Goal: Task Accomplishment & Management: Manage account settings

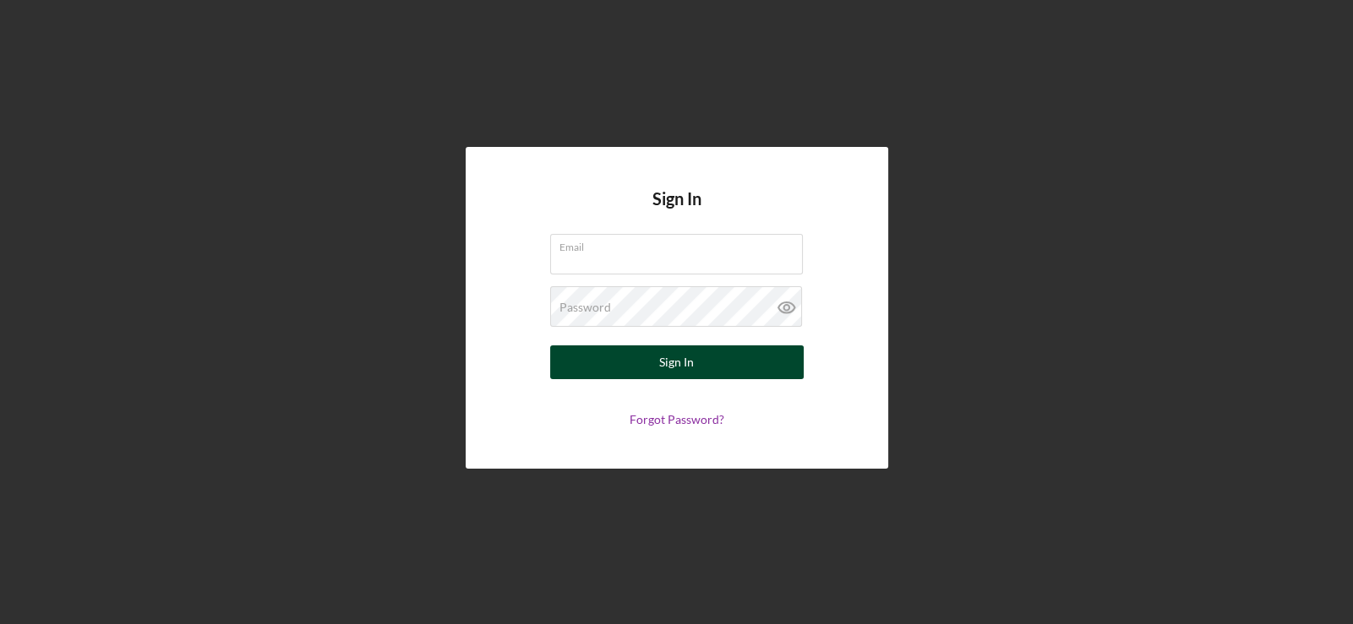
type input "[EMAIL_ADDRESS][DOMAIN_NAME]"
click at [697, 371] on button "Sign In" at bounding box center [677, 363] width 254 height 34
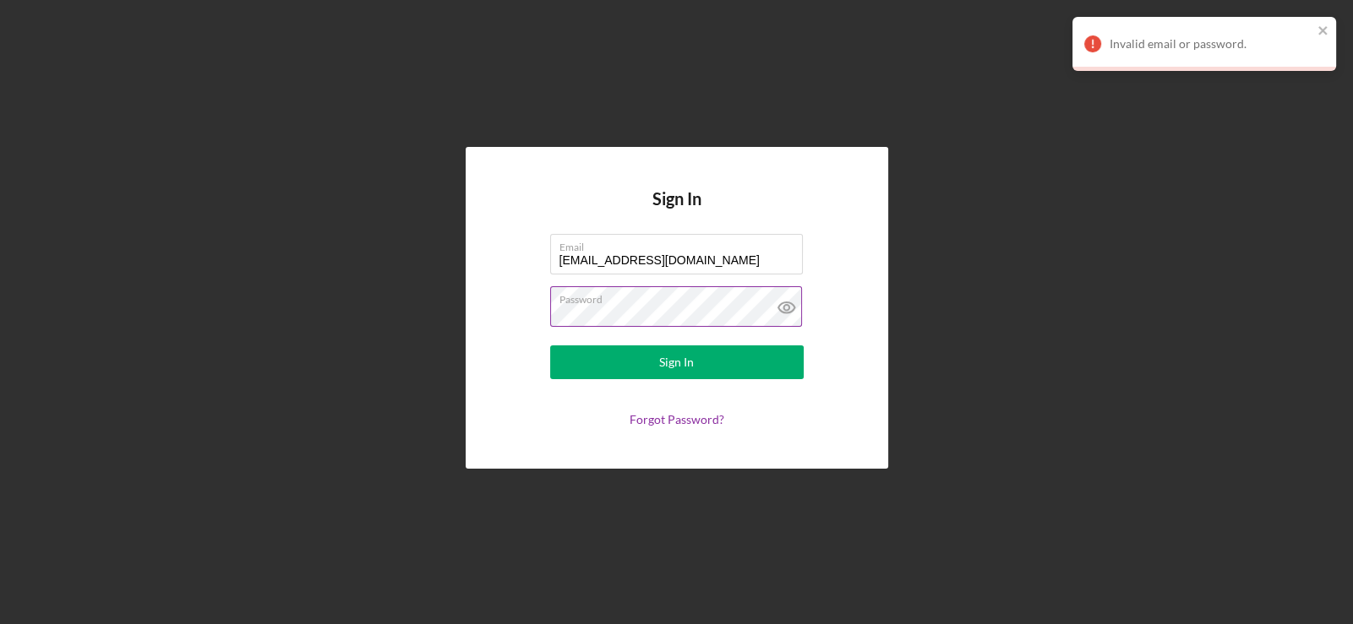
click at [790, 303] on icon at bounding box center [785, 308] width 16 height 11
click at [670, 372] on div "Sign In" at bounding box center [676, 363] width 35 height 34
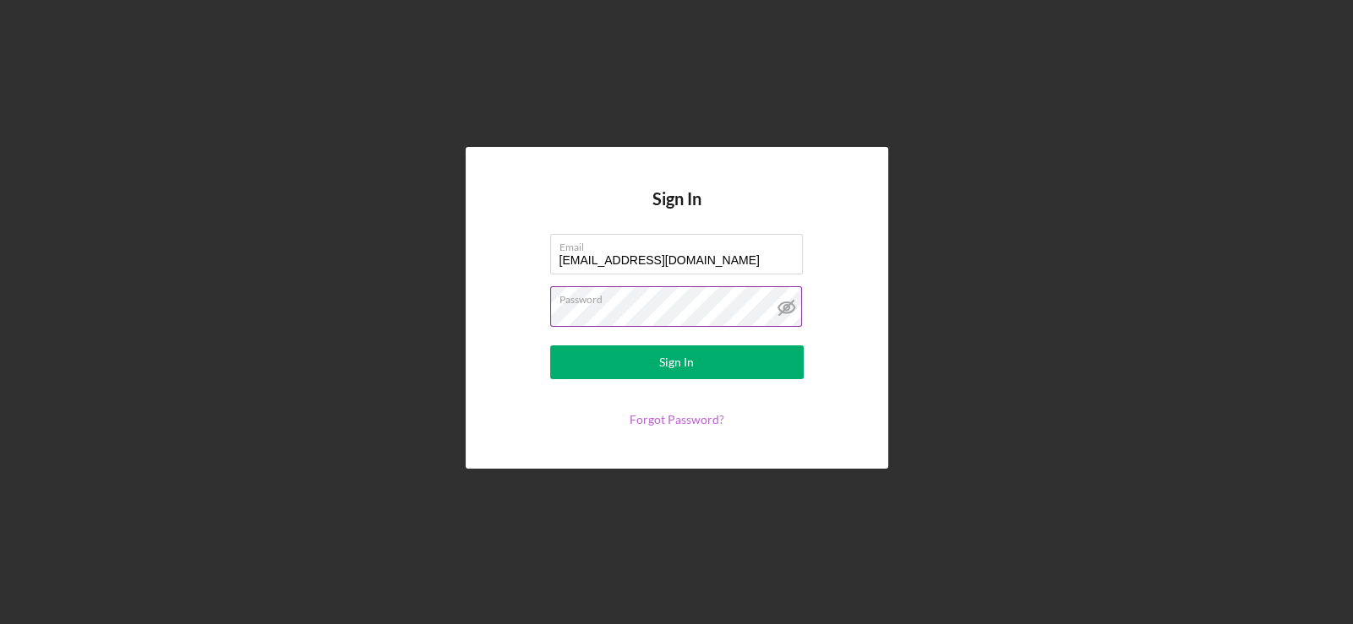
click at [690, 419] on link "Forgot Password?" at bounding box center [677, 419] width 95 height 14
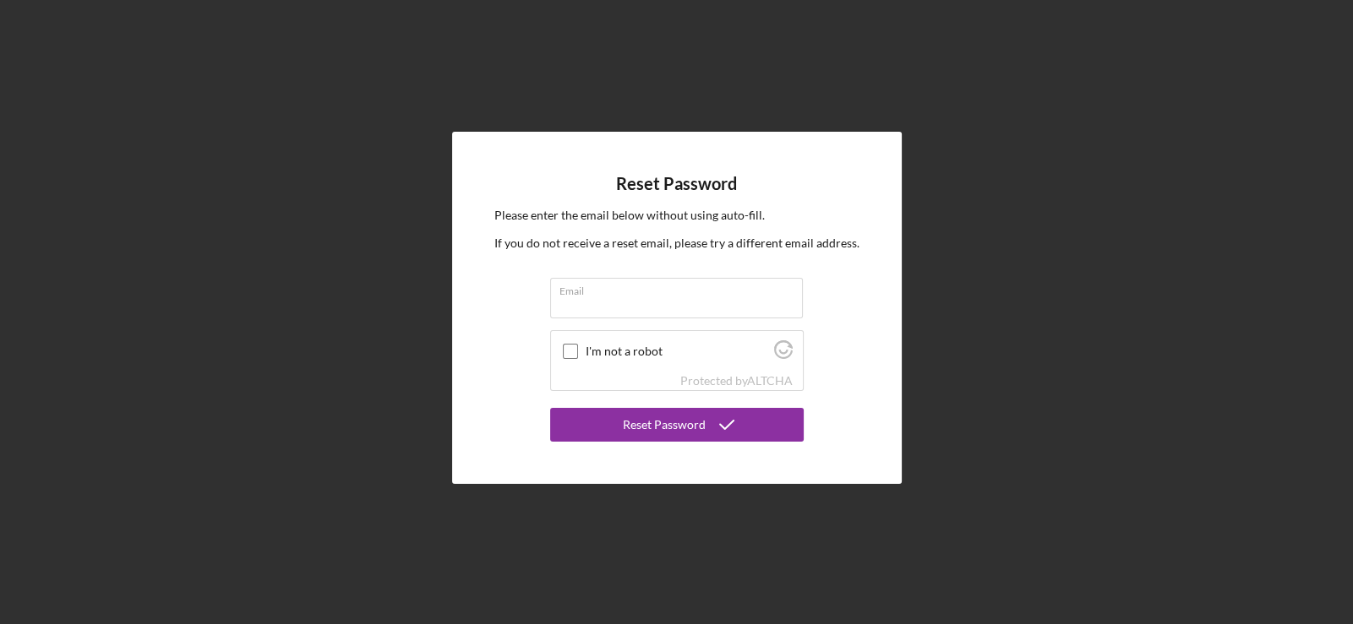
type input "[EMAIL_ADDRESS][DOMAIN_NAME]"
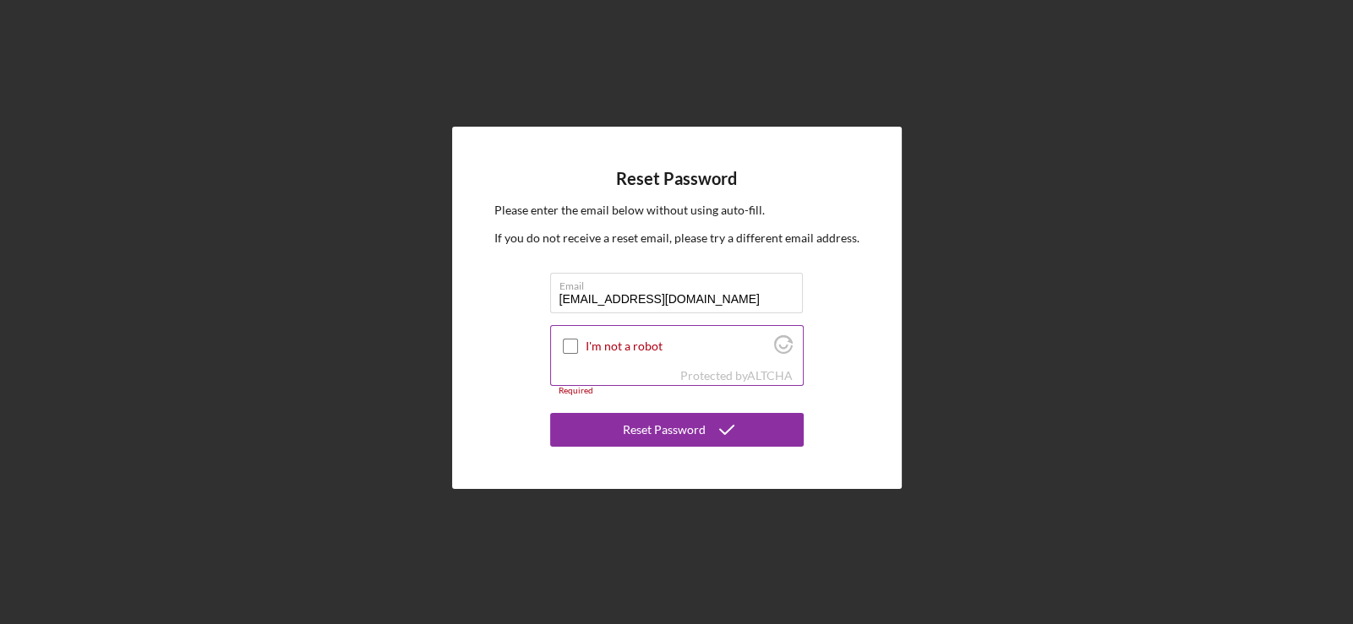
click at [560, 341] on div at bounding box center [570, 346] width 20 height 20
click at [563, 341] on input "I'm not a robot" at bounding box center [570, 346] width 15 height 15
checkbox input "true"
click at [642, 447] on div "Reset Password Please enter the email below without using auto-fill. If you do …" at bounding box center [677, 308] width 450 height 362
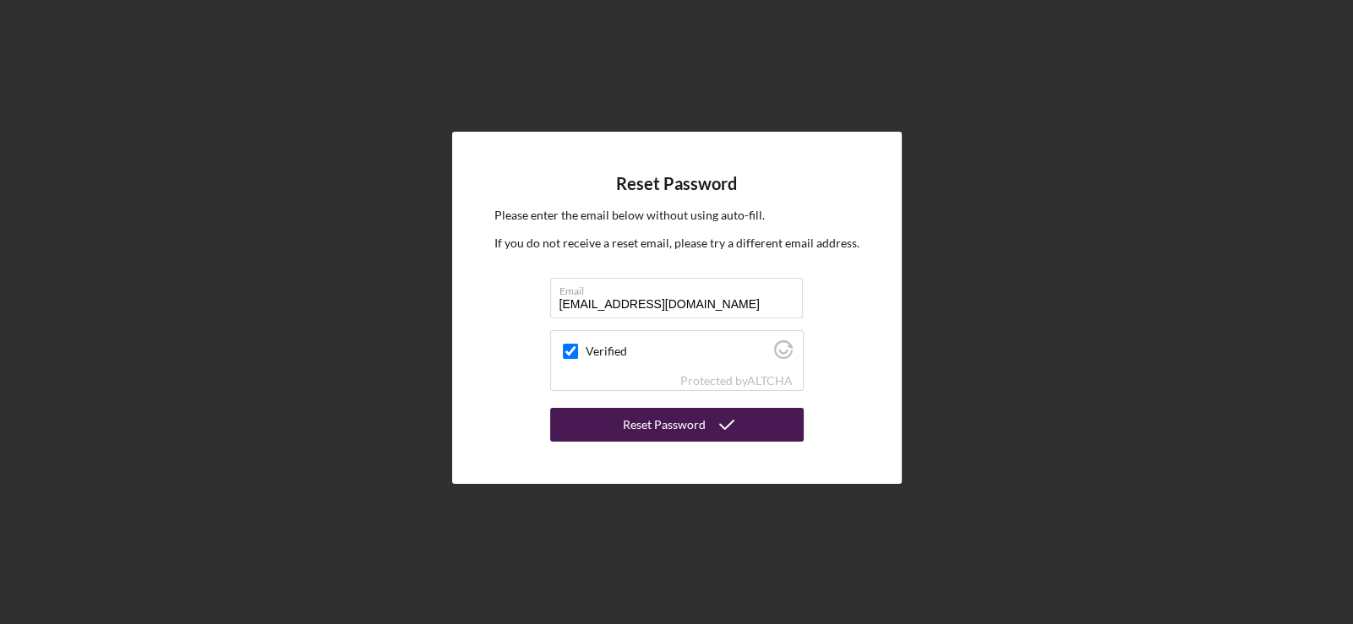
click at [646, 423] on div "Reset Password" at bounding box center [664, 425] width 83 height 34
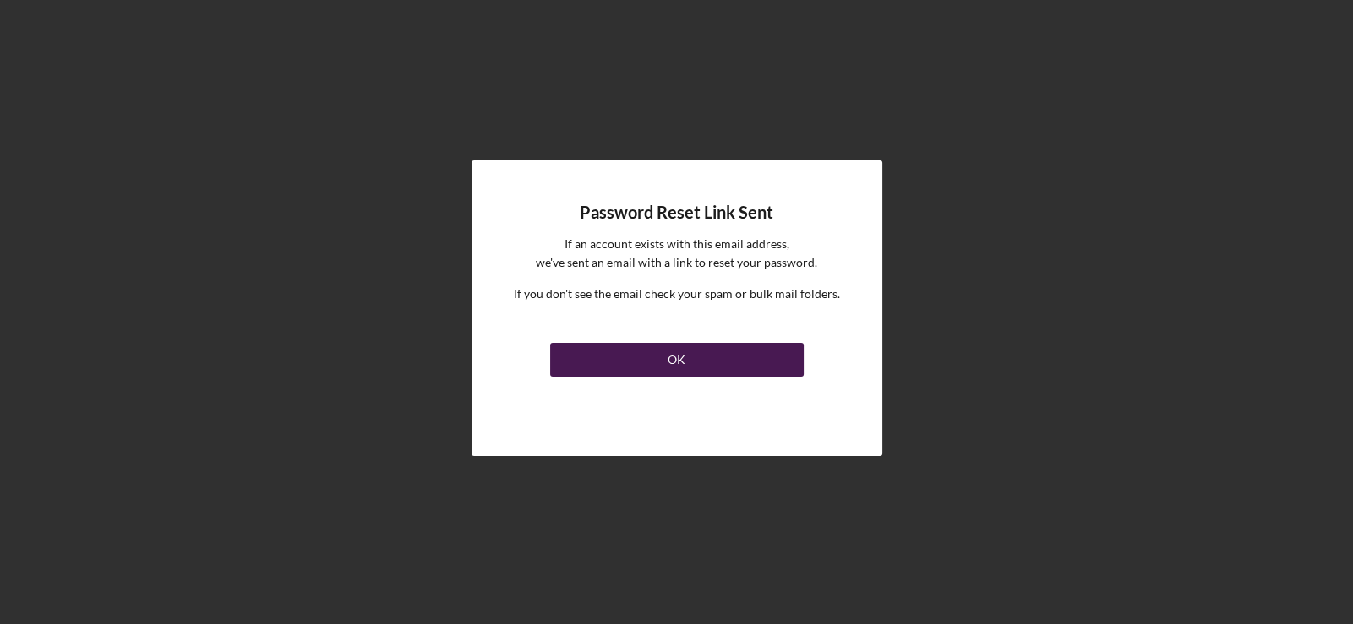
click at [656, 371] on button "OK" at bounding box center [677, 360] width 254 height 34
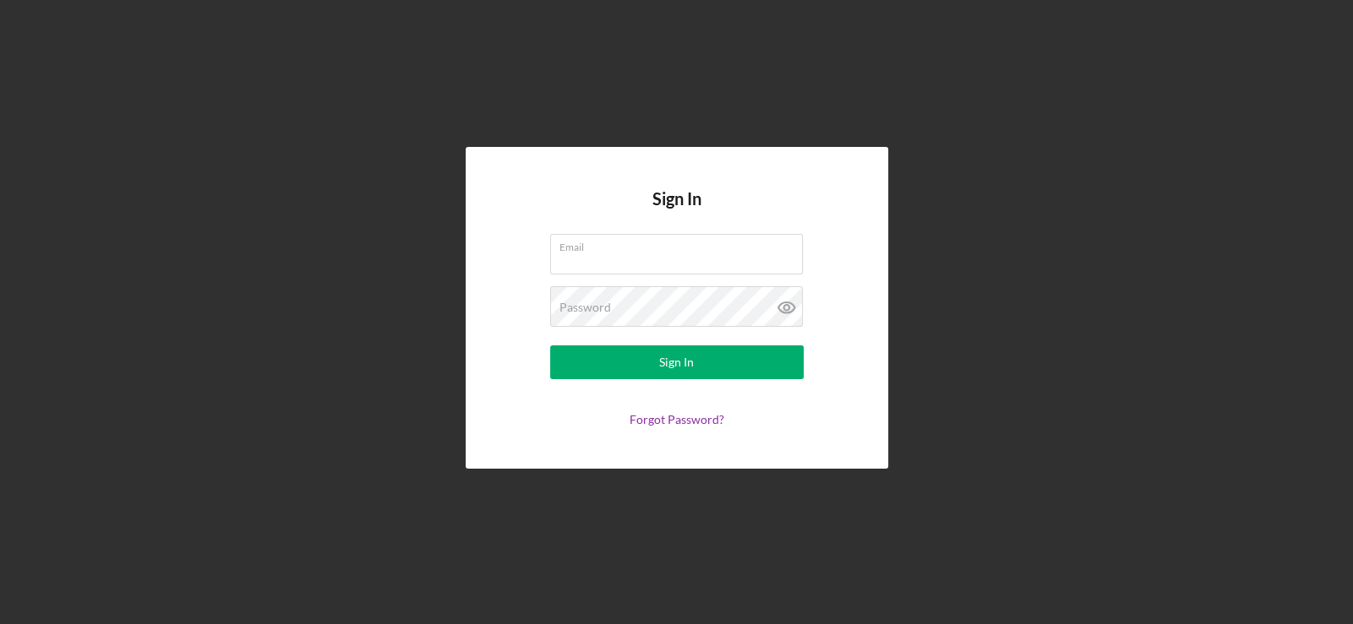
type input "[EMAIL_ADDRESS][DOMAIN_NAME]"
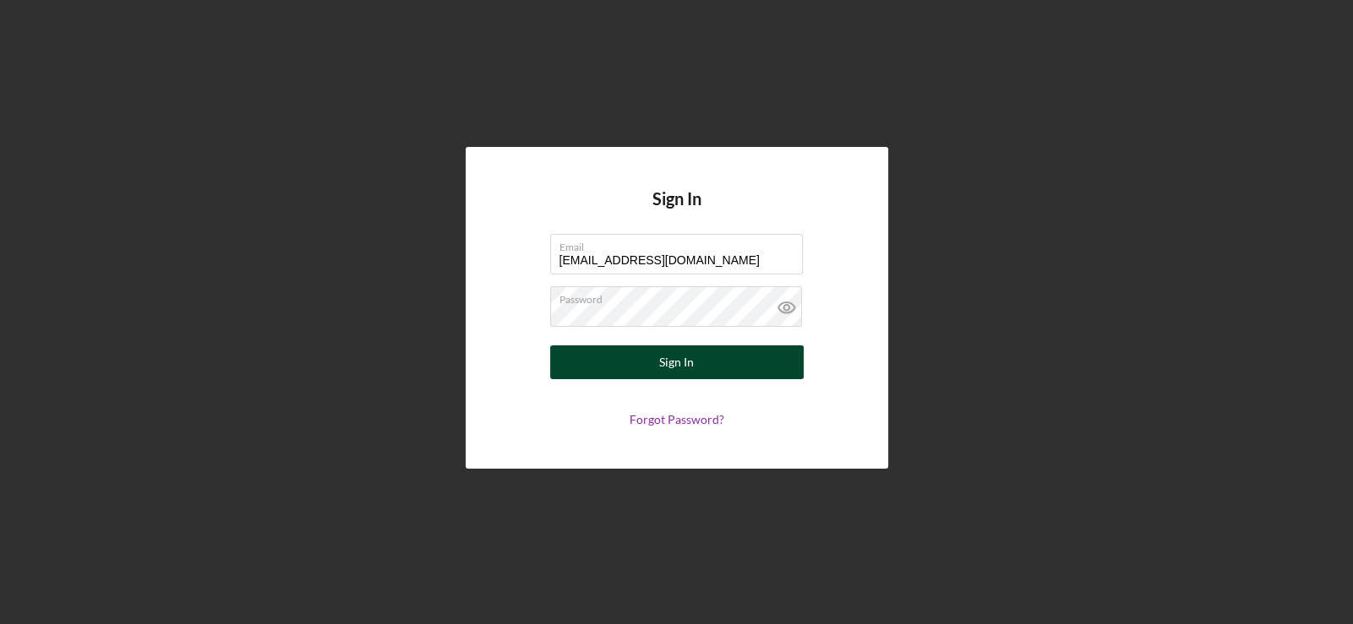
click at [634, 361] on button "Sign In" at bounding box center [677, 363] width 254 height 34
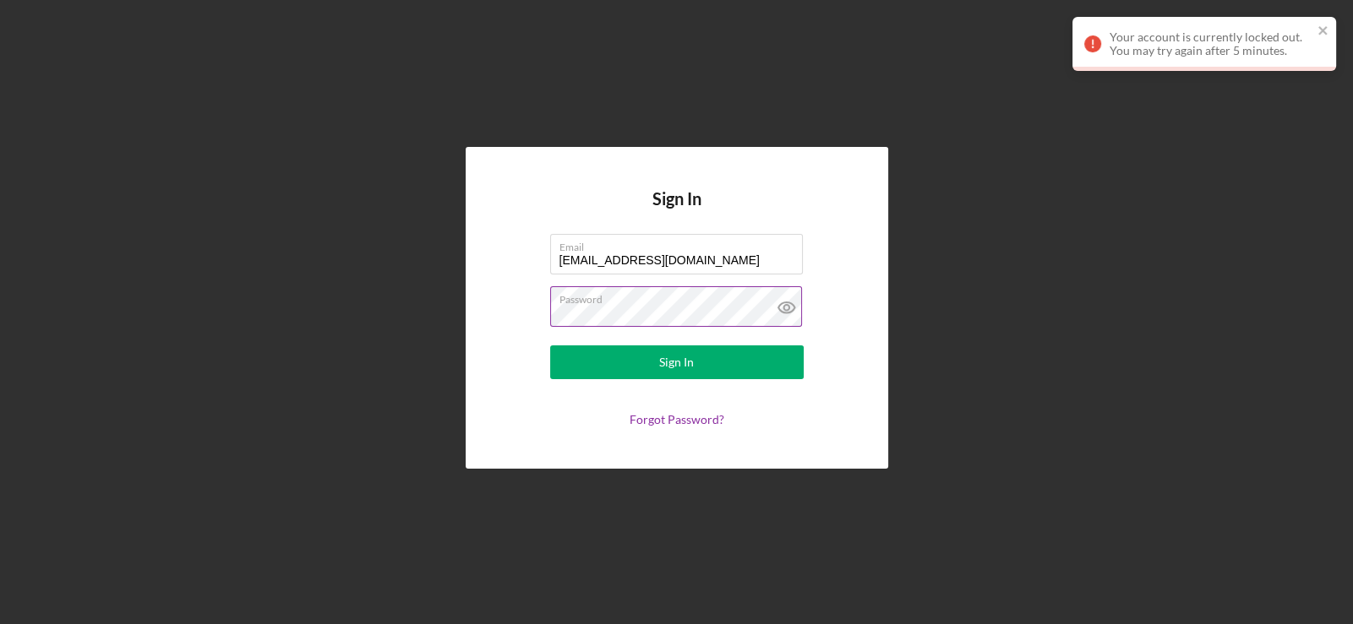
click at [786, 299] on icon at bounding box center [787, 307] width 42 height 42
click at [472, 322] on div "Sign In Email arbizagian@gmail.com Password Sign In Forgot Password?" at bounding box center [677, 308] width 423 height 322
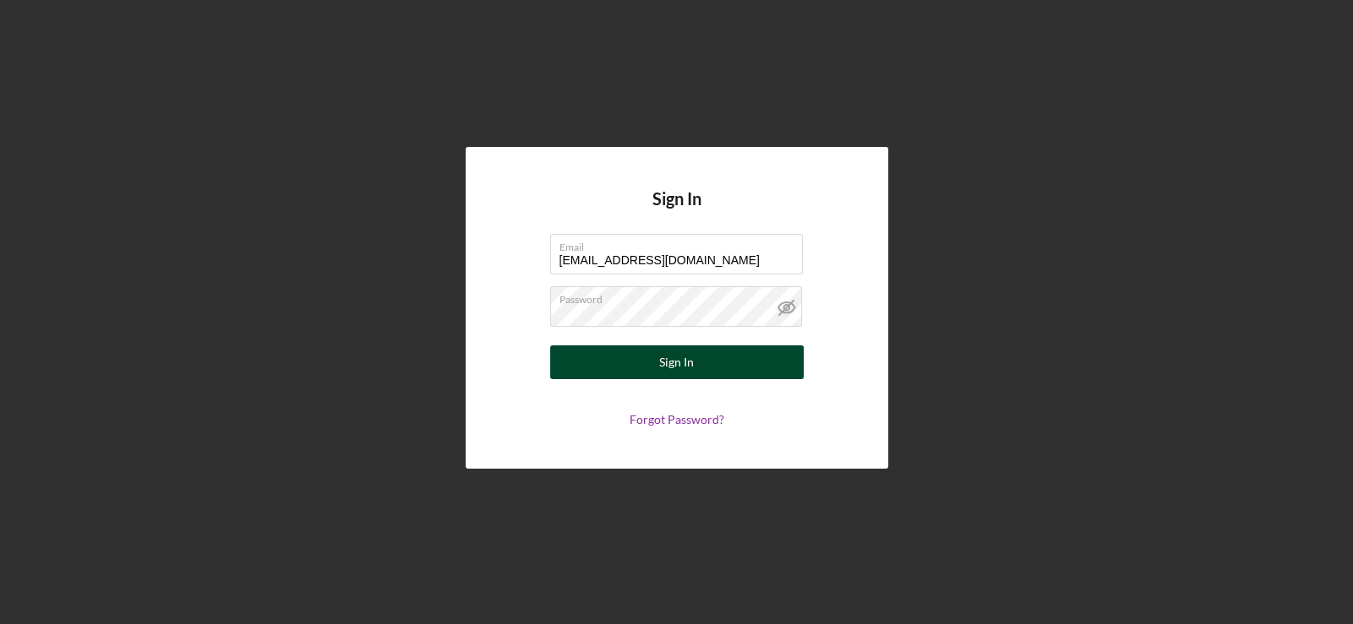
click at [679, 368] on div "Sign In" at bounding box center [676, 363] width 35 height 34
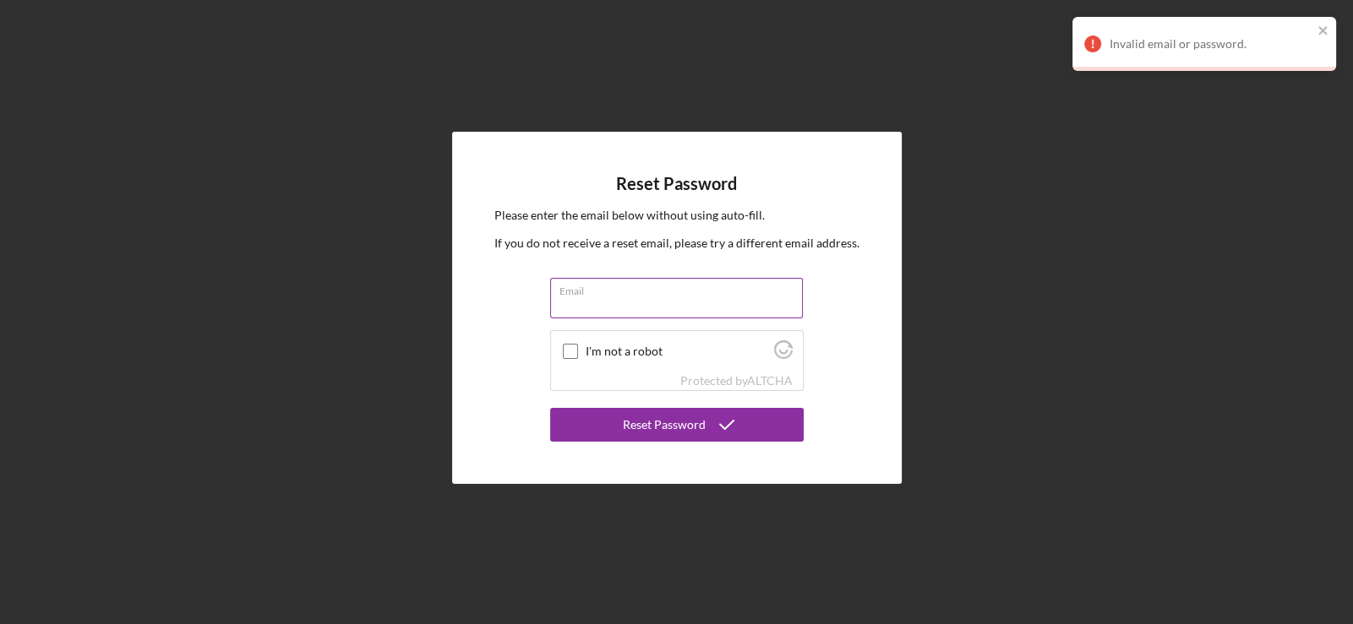
click at [603, 288] on label "Email" at bounding box center [680, 288] width 243 height 19
click at [603, 288] on input "Email" at bounding box center [676, 298] width 253 height 41
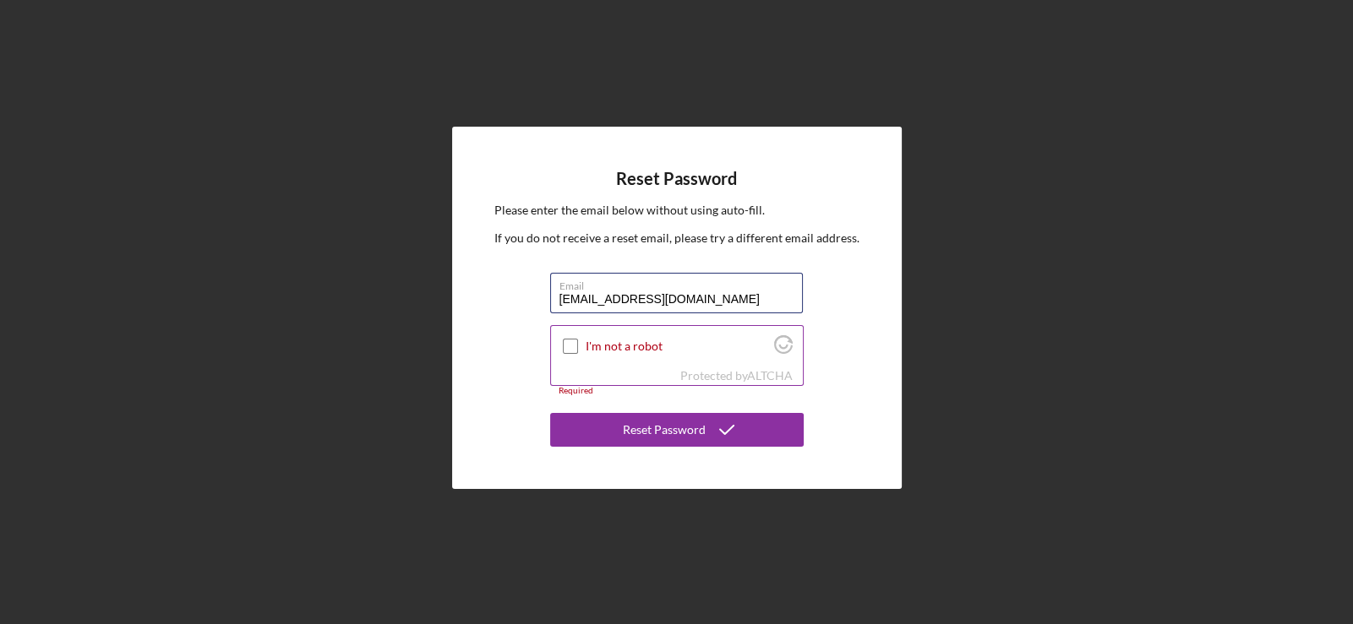
type input "[EMAIL_ADDRESS][DOMAIN_NAME]"
click at [572, 348] on input "I'm not a robot" at bounding box center [570, 346] width 15 height 15
checkbox input "true"
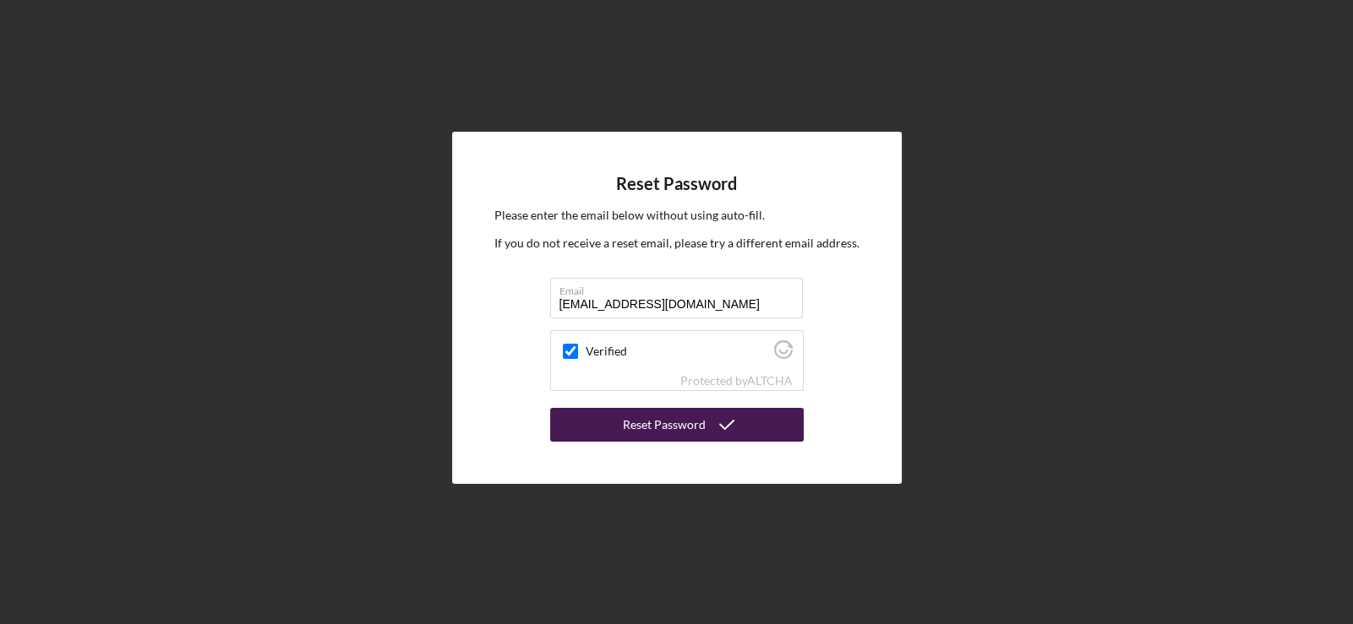
click at [695, 426] on div "Reset Password" at bounding box center [664, 425] width 83 height 34
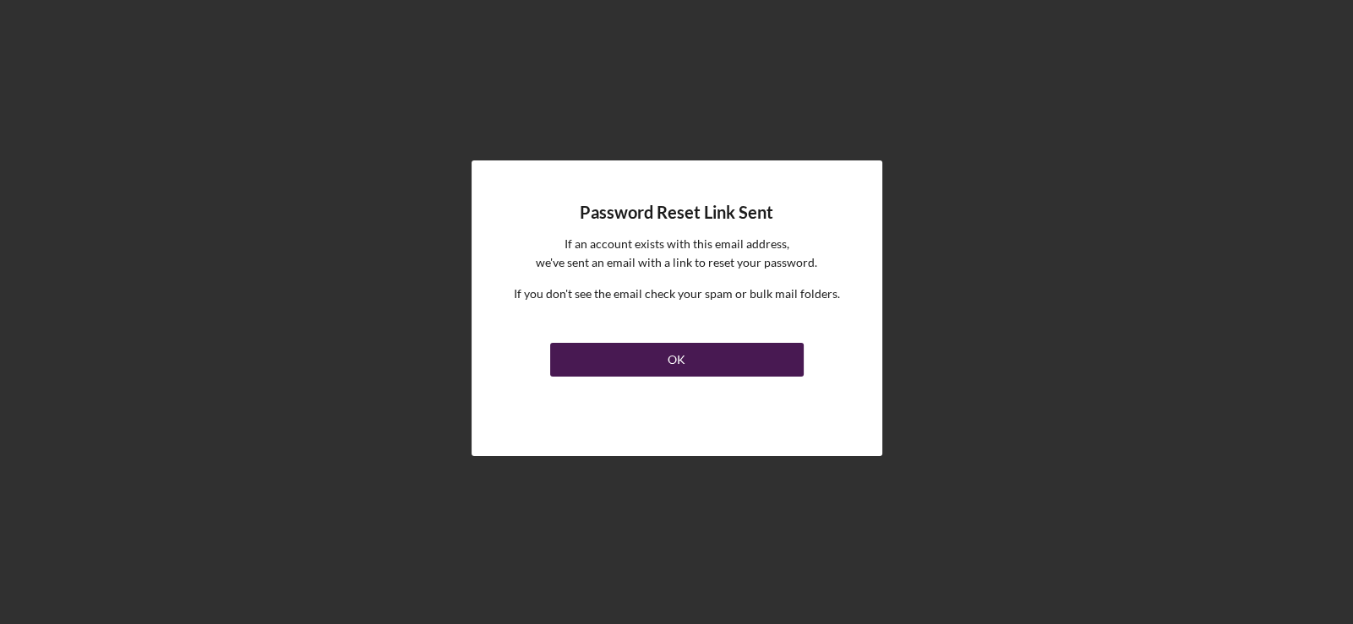
click at [655, 360] on button "OK" at bounding box center [677, 360] width 254 height 34
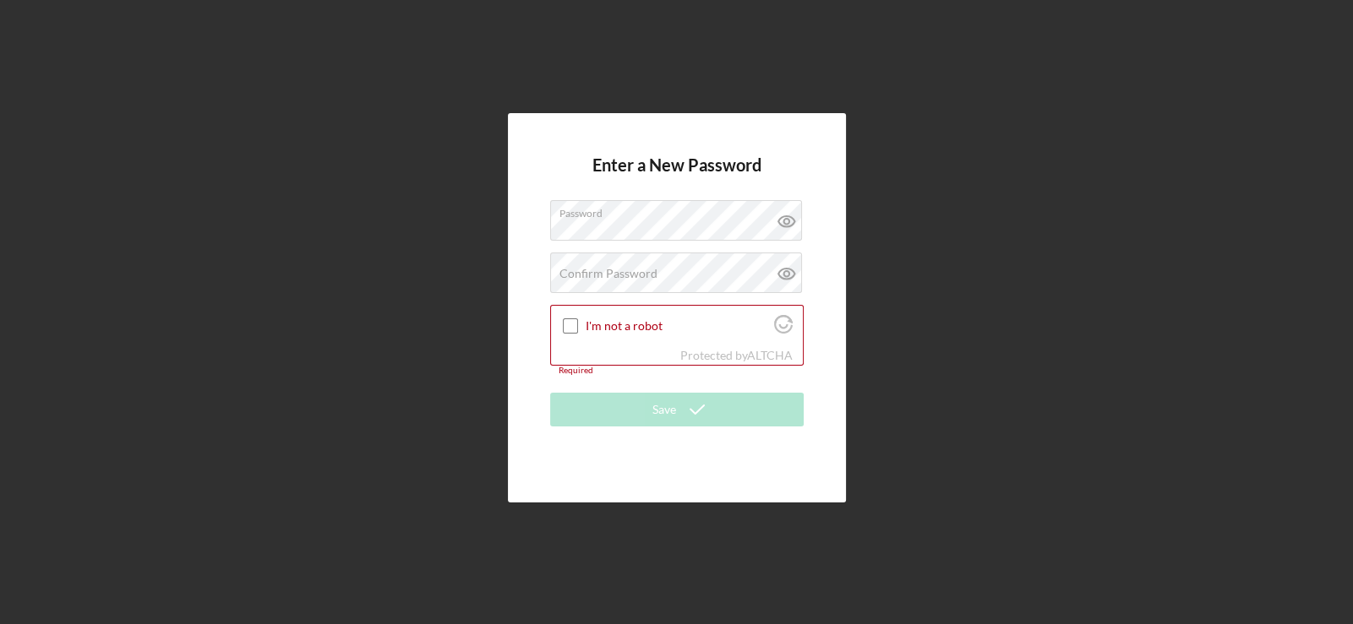
click at [413, 282] on div "Enter a New Password Password Confirm Password Passwords do not match. I'm not …" at bounding box center [676, 308] width 1336 height 616
click at [587, 268] on label "Confirm Password" at bounding box center [608, 274] width 98 height 14
click at [575, 322] on input "I'm not a robot" at bounding box center [570, 326] width 15 height 15
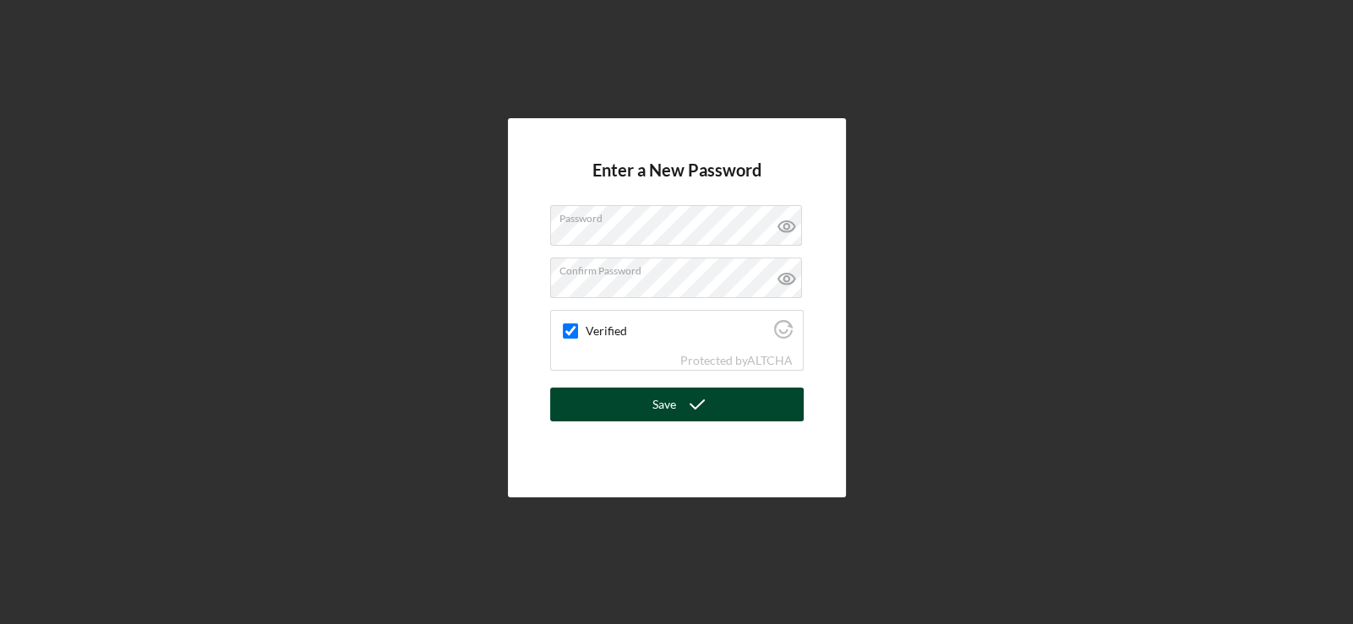
click at [707, 414] on icon "submit" at bounding box center [697, 405] width 42 height 42
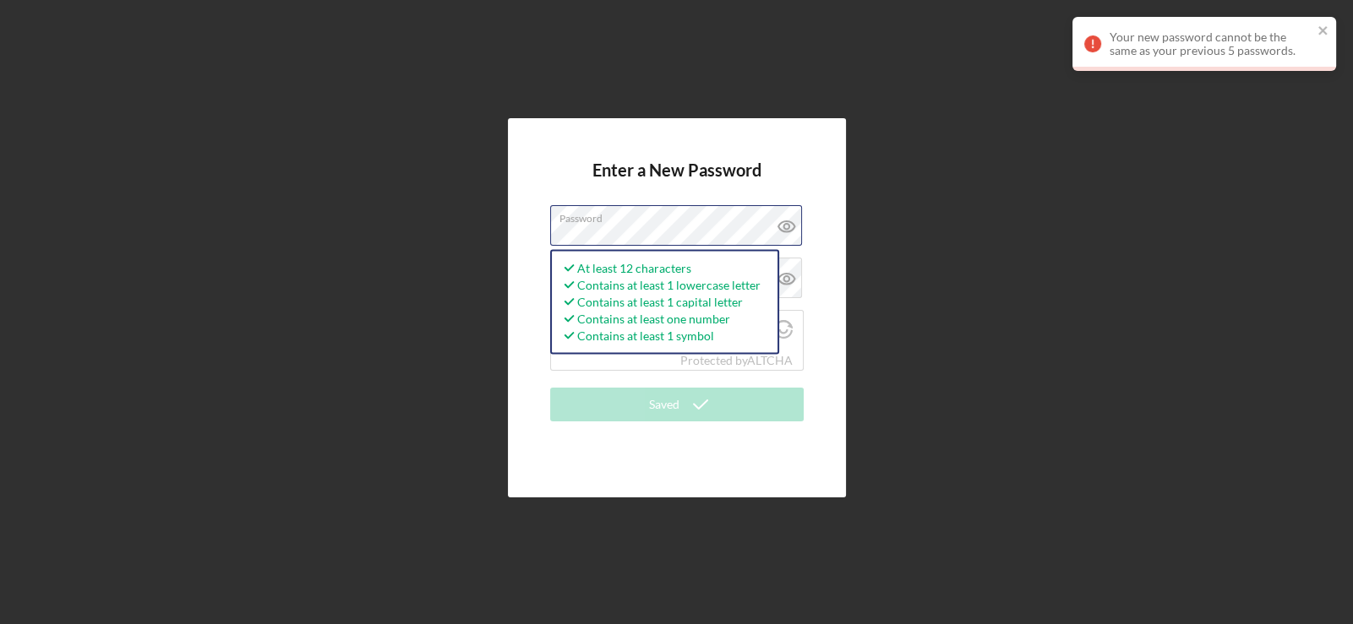
click at [363, 240] on div "Enter a New Password Password At least 12 characters Contains at least 1 lowerc…" at bounding box center [676, 308] width 1336 height 616
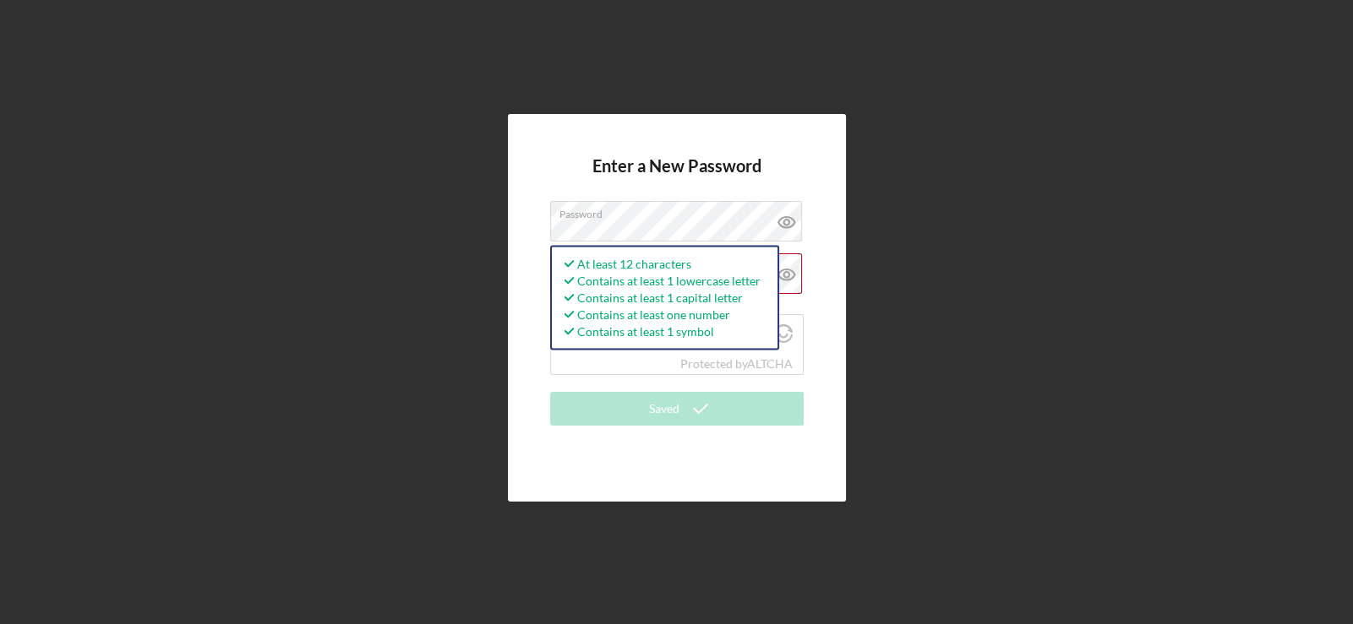
click at [292, 330] on div "Enter a New Password Password At least 12 characters Contains at least 1 lowerc…" at bounding box center [676, 308] width 1336 height 616
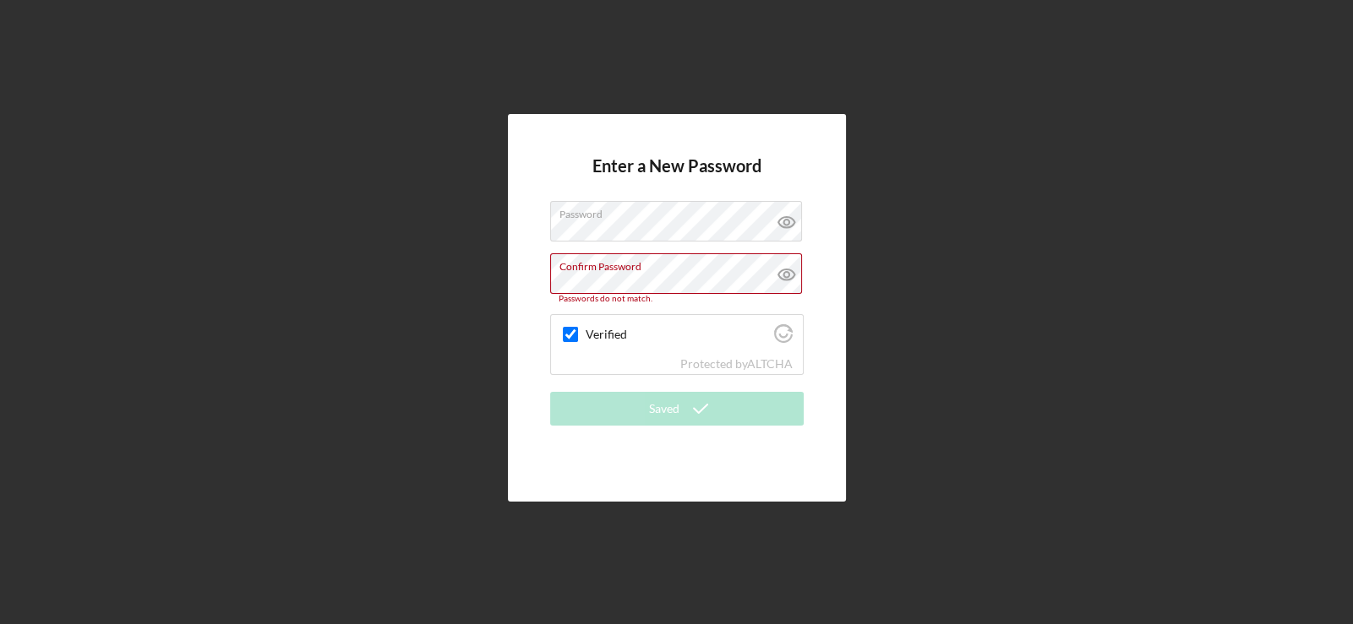
click at [508, 275] on div "Enter a New Password Password Confirm Password Passwords do not match. Verified…" at bounding box center [677, 307] width 338 height 387
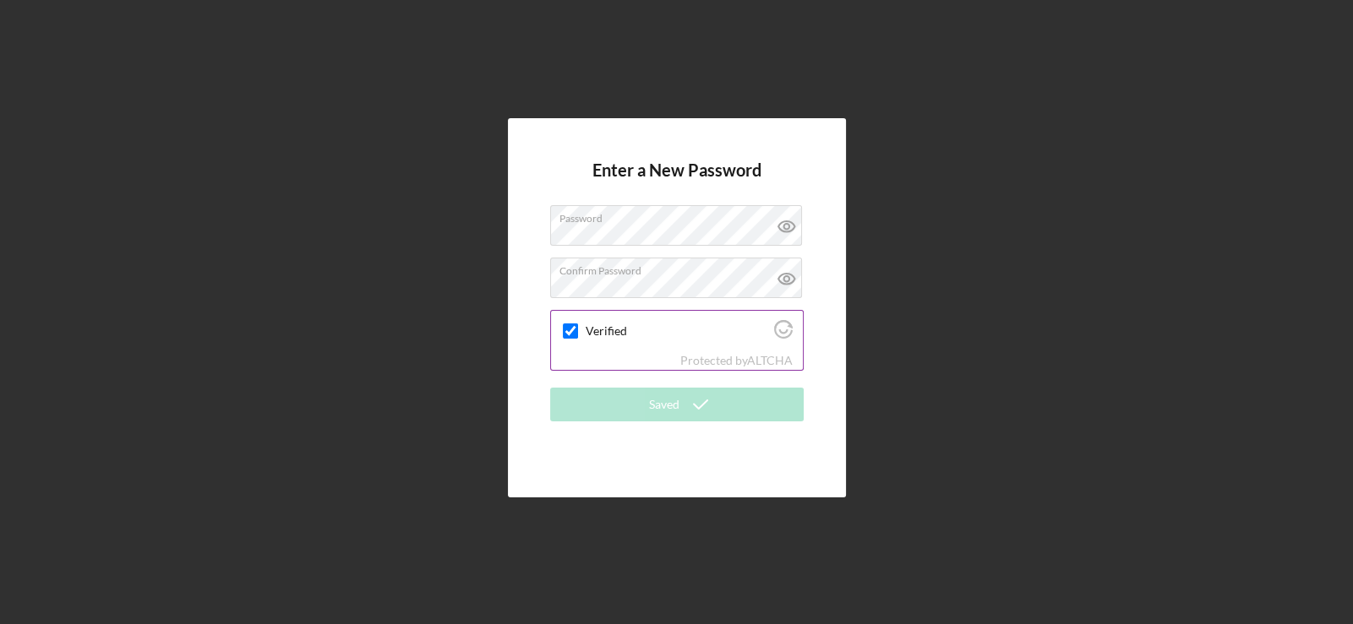
click at [564, 326] on input "Verified" at bounding box center [570, 331] width 15 height 15
click at [567, 333] on input "Verified" at bounding box center [570, 331] width 15 height 15
click at [569, 331] on input "Verified" at bounding box center [570, 331] width 15 height 15
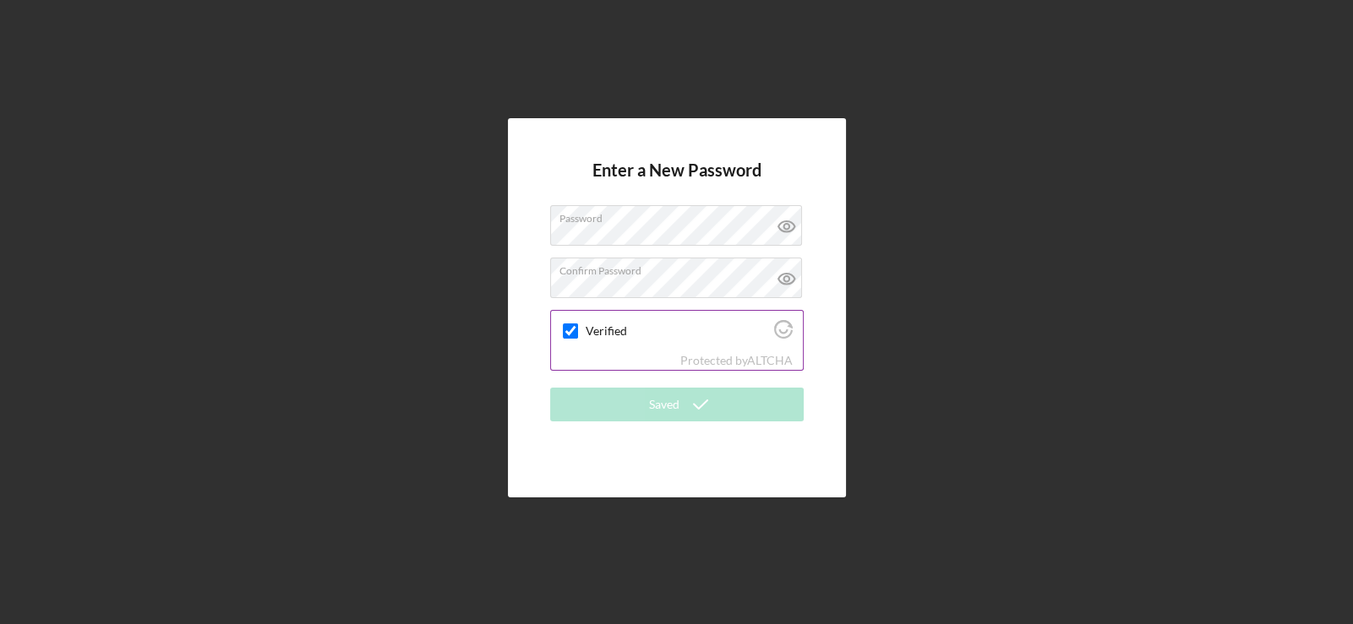
click at [570, 330] on input "Verified" at bounding box center [570, 331] width 15 height 15
click at [790, 290] on icon at bounding box center [787, 279] width 42 height 42
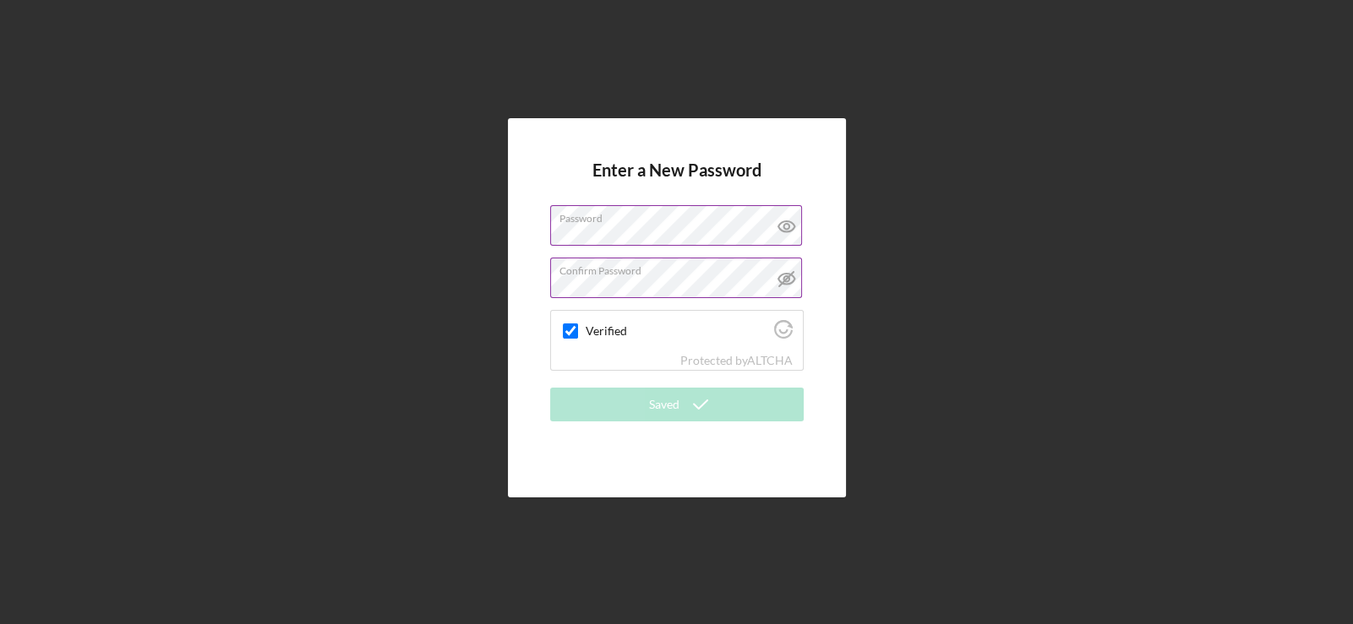
click at [793, 223] on icon at bounding box center [787, 226] width 42 height 42
click at [564, 334] on input "Verified" at bounding box center [570, 331] width 15 height 15
checkbox input "true"
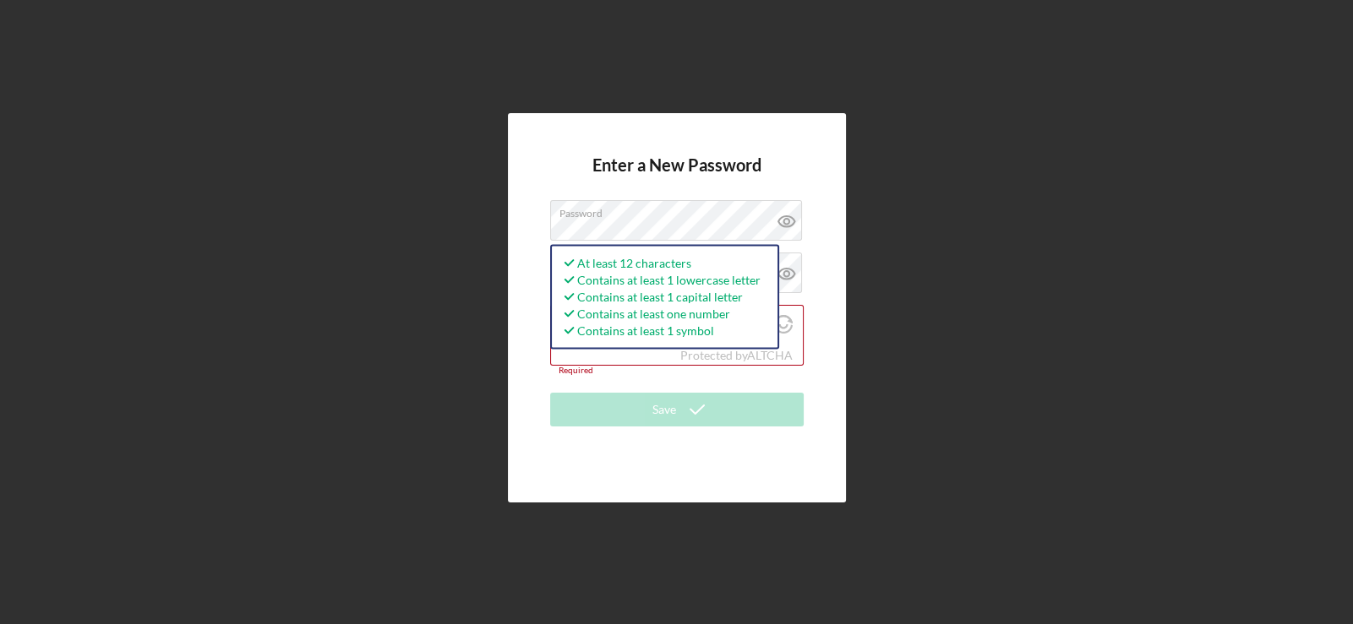
click at [430, 315] on div "Enter a New Password Password At least 12 characters Contains at least 1 lowerc…" at bounding box center [676, 308] width 1336 height 616
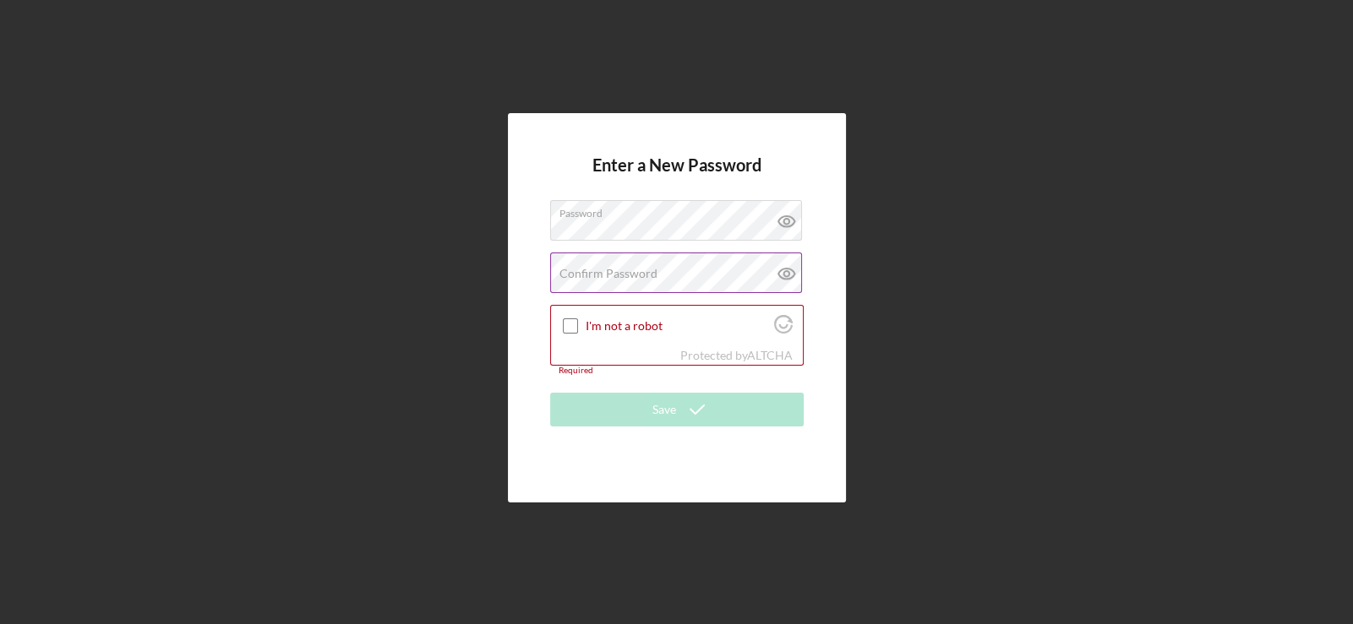
click at [574, 271] on label "Confirm Password" at bounding box center [608, 274] width 98 height 14
click at [566, 324] on input "I'm not a robot" at bounding box center [570, 326] width 15 height 15
checkbox input "true"
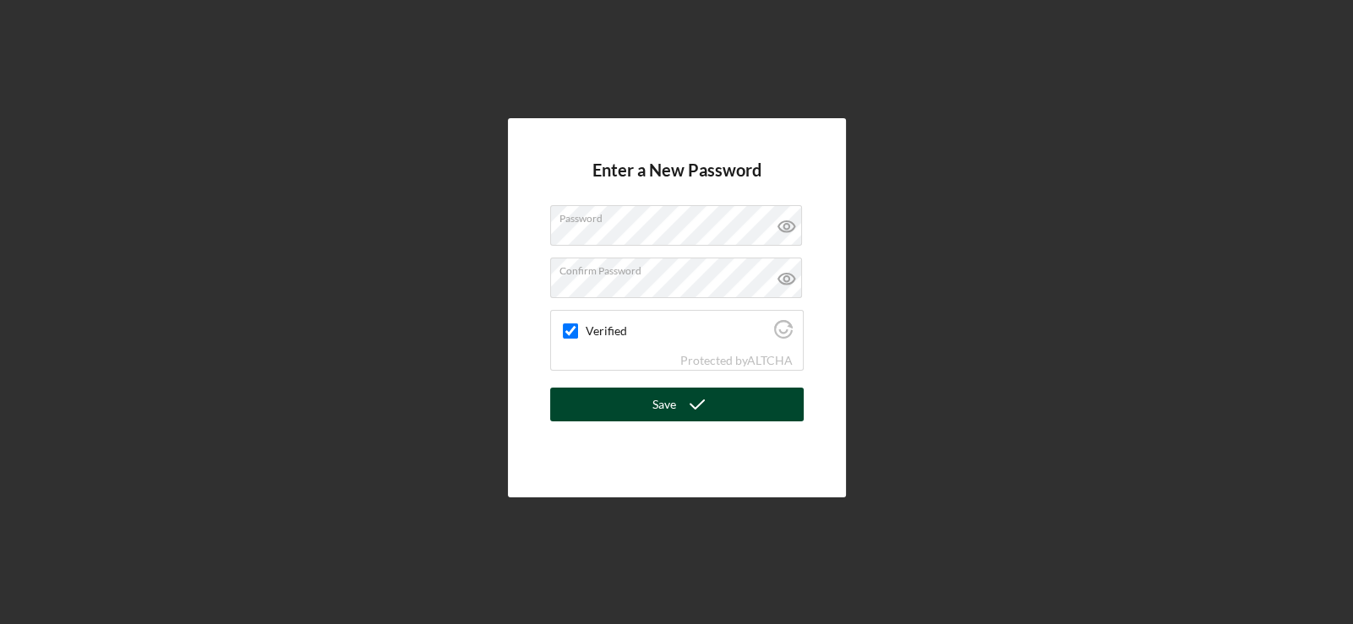
click at [659, 397] on div "Save" at bounding box center [664, 405] width 24 height 34
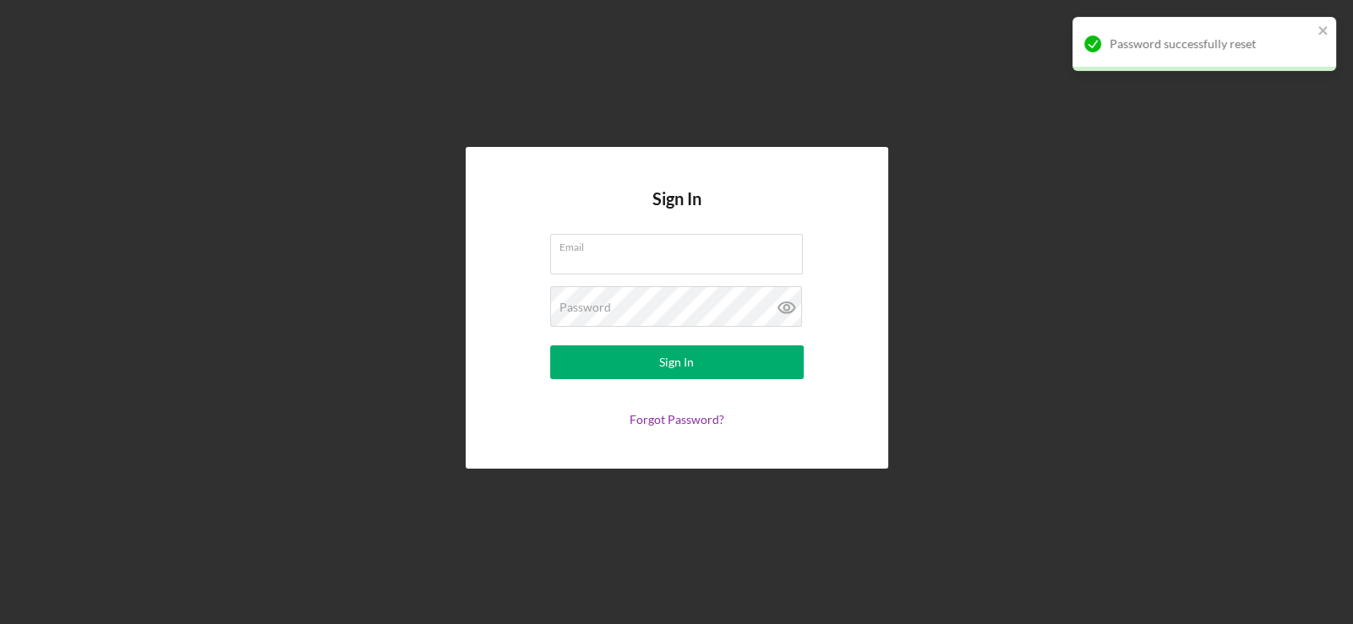
type input "[EMAIL_ADDRESS][DOMAIN_NAME]"
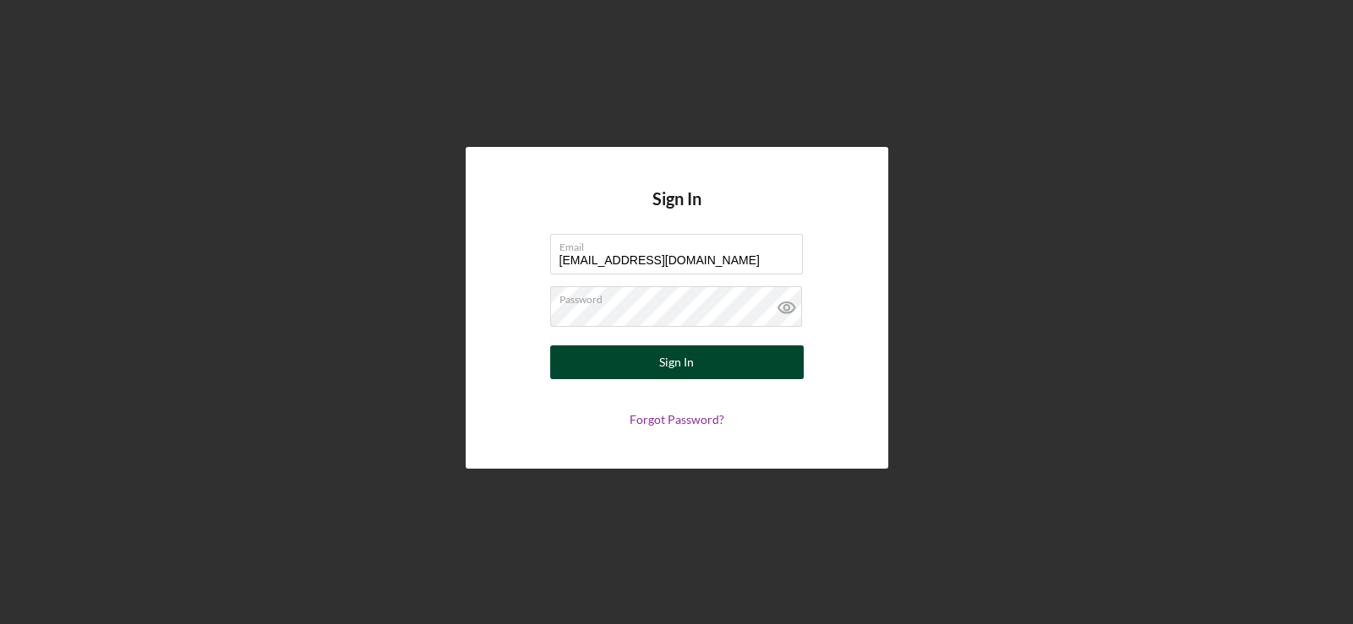
click at [662, 368] on div "Sign In" at bounding box center [676, 363] width 35 height 34
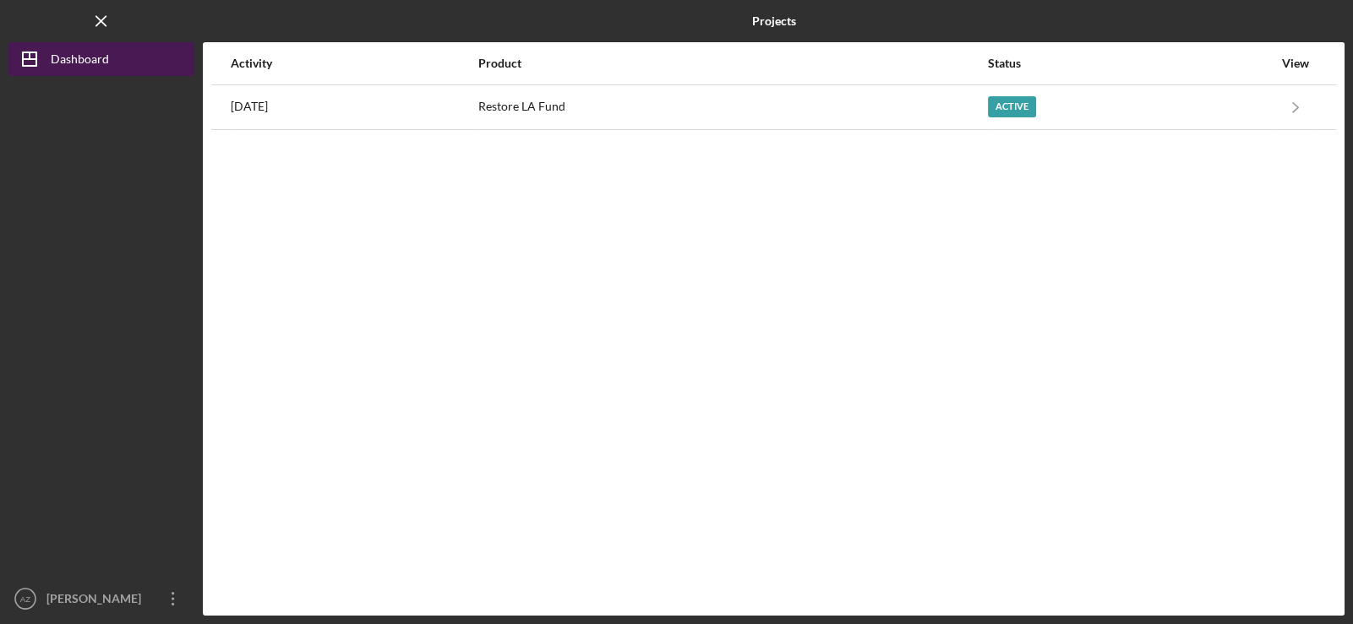
click at [74, 54] on div "Dashboard" at bounding box center [80, 61] width 58 height 38
click at [75, 57] on div "Dashboard" at bounding box center [80, 61] width 58 height 38
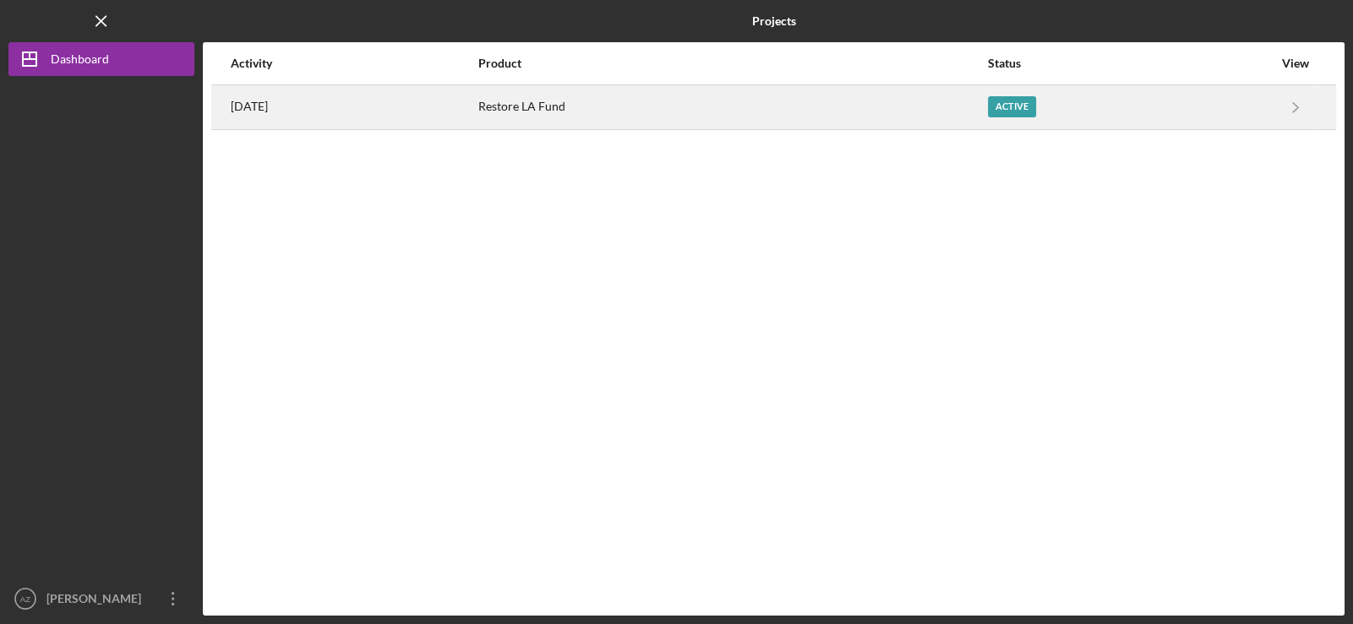
click at [368, 97] on div "[DATE]" at bounding box center [354, 107] width 246 height 42
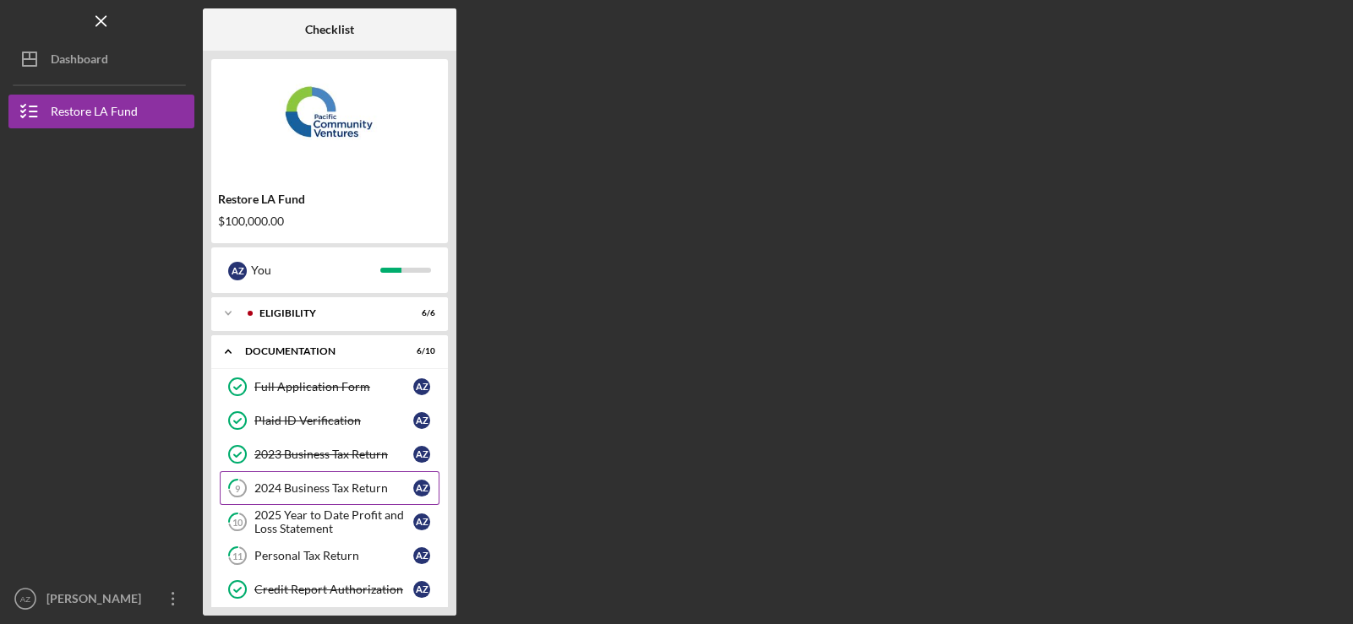
click at [265, 487] on div "2024 Business Tax Return" at bounding box center [333, 489] width 159 height 14
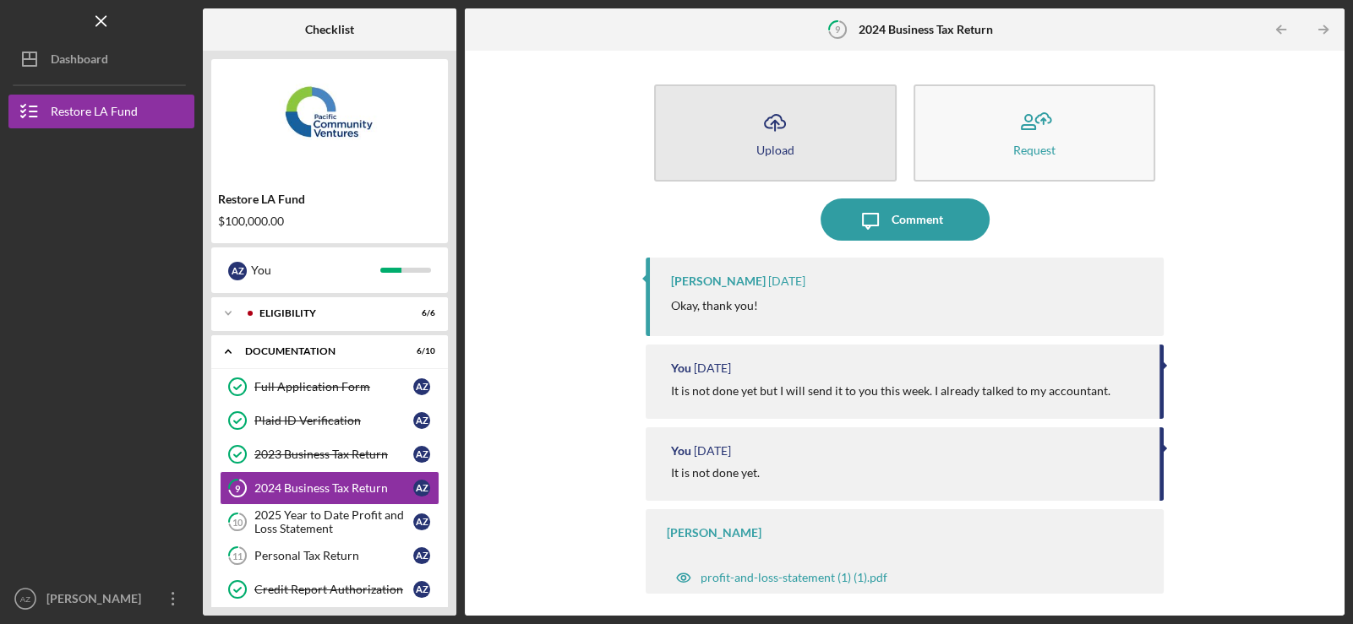
click at [773, 131] on icon "Icon/Upload" at bounding box center [775, 122] width 42 height 42
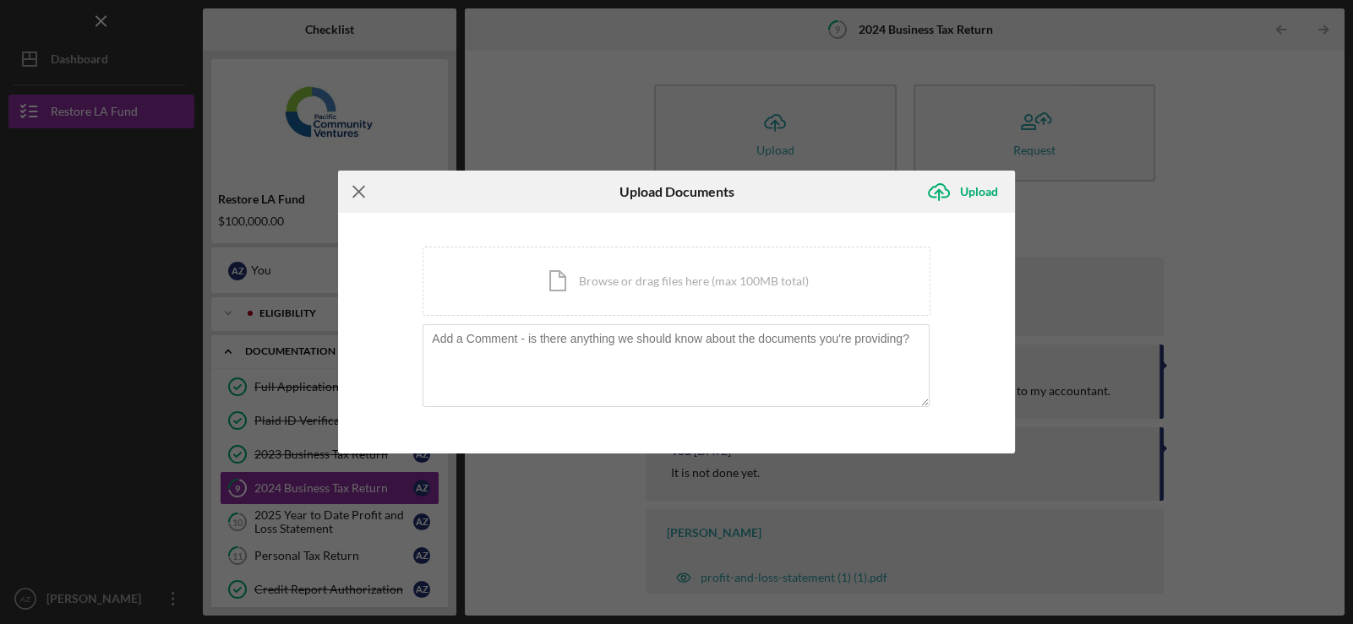
click at [358, 194] on icon "Icon/Menu Close" at bounding box center [359, 192] width 42 height 42
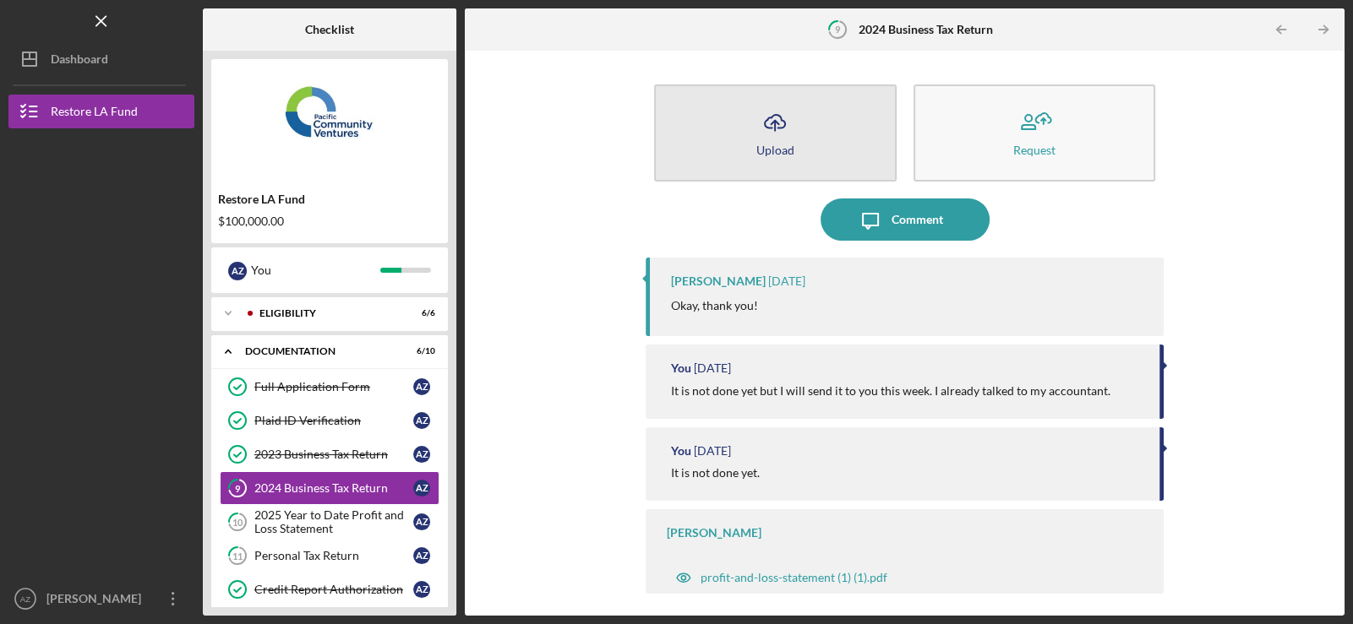
click at [871, 115] on button "Icon/Upload Upload" at bounding box center [775, 133] width 242 height 97
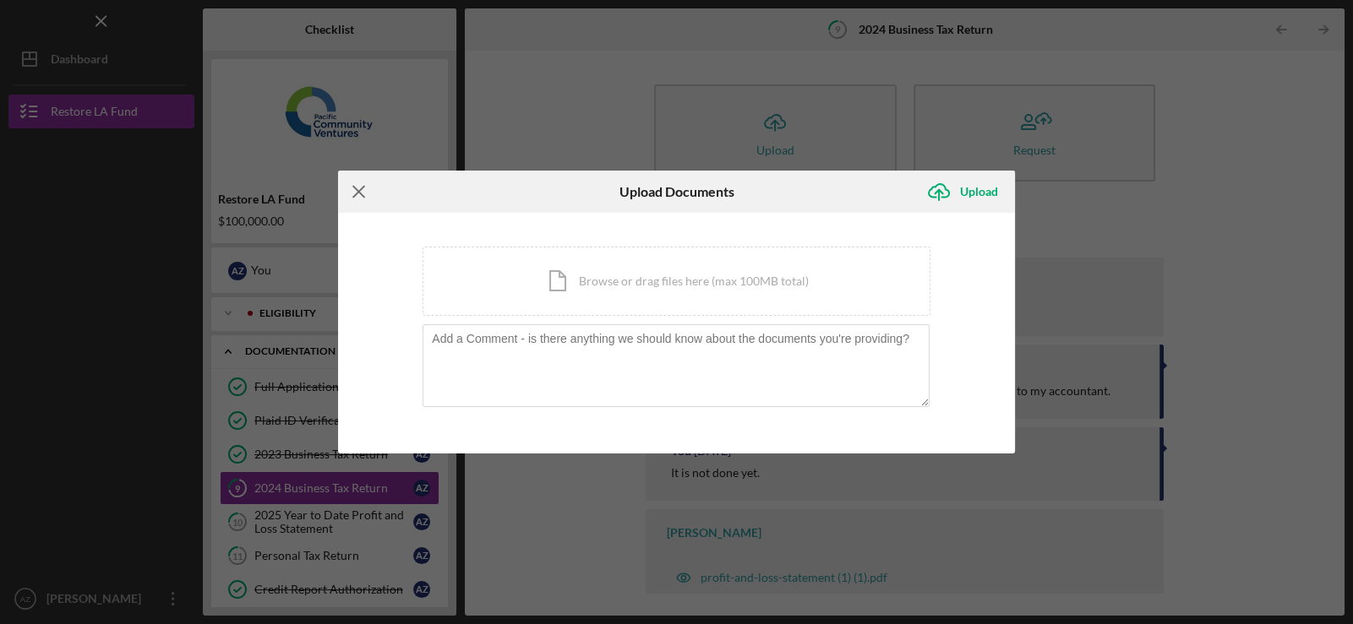
click at [352, 194] on icon "Icon/Menu Close" at bounding box center [359, 192] width 42 height 42
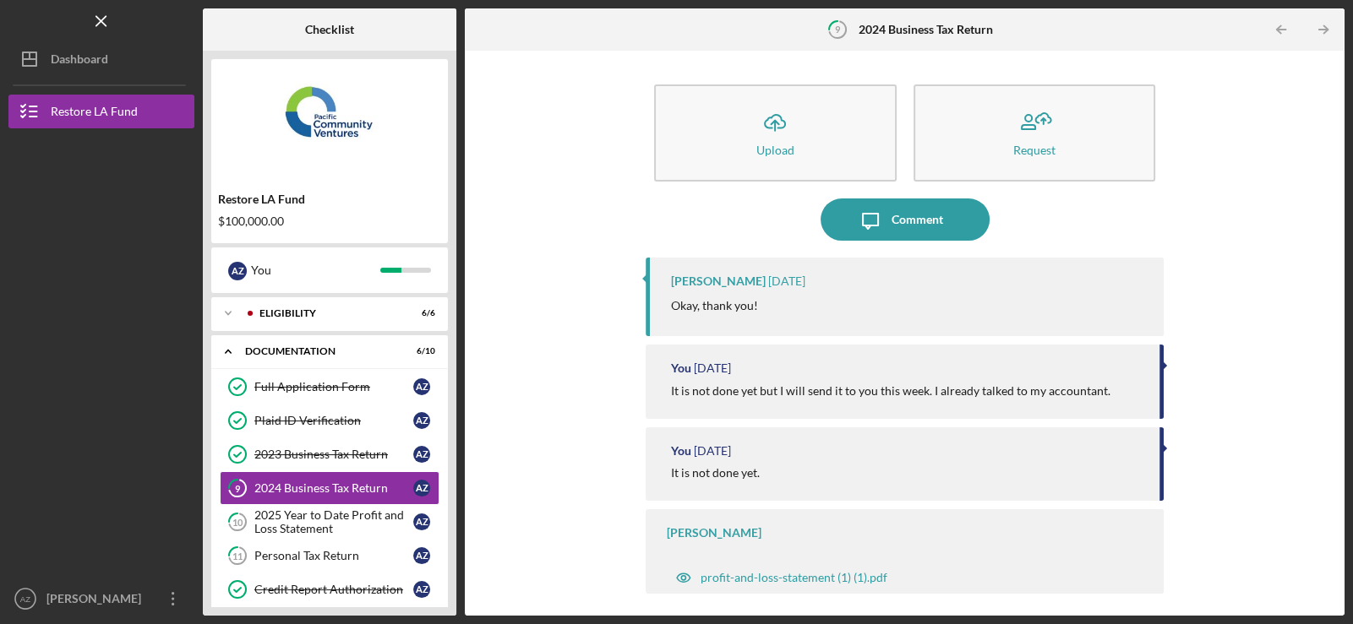
click at [352, 194] on div "Restore LA Fund" at bounding box center [329, 200] width 223 height 14
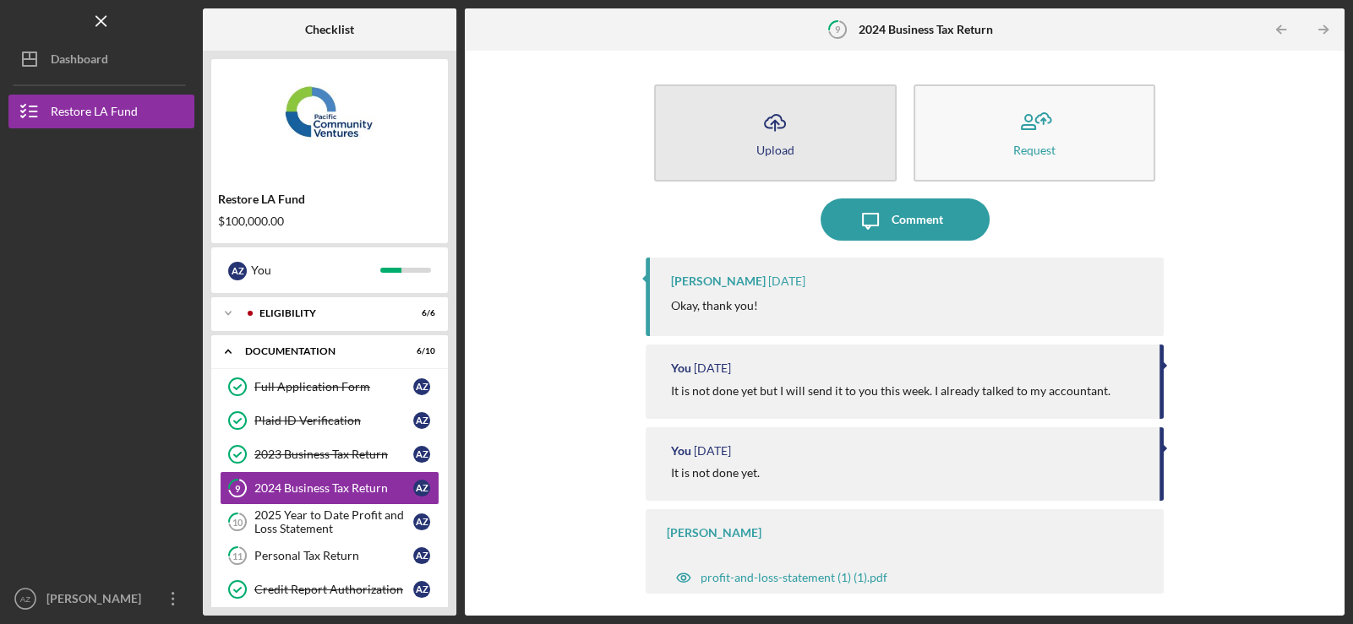
click at [782, 139] on icon "Icon/Upload" at bounding box center [775, 122] width 42 height 42
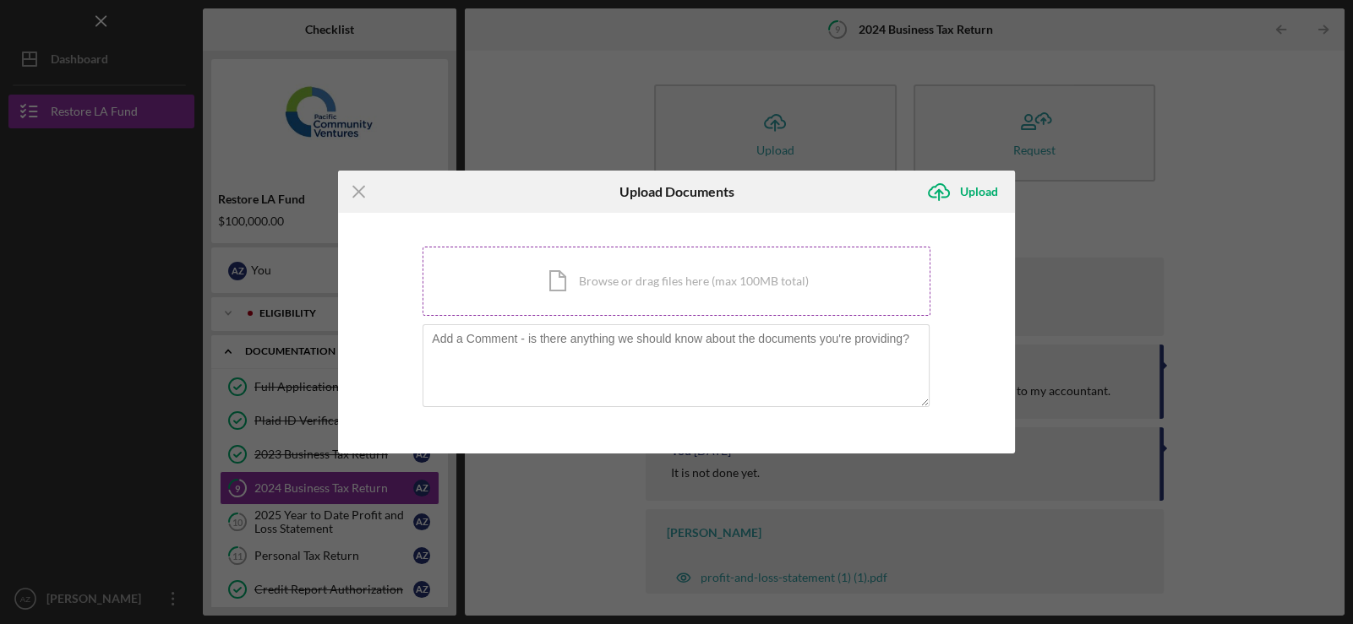
click at [622, 280] on div "Icon/Document Browse or drag files here (max 100MB total) Tap to choose files o…" at bounding box center [677, 281] width 508 height 69
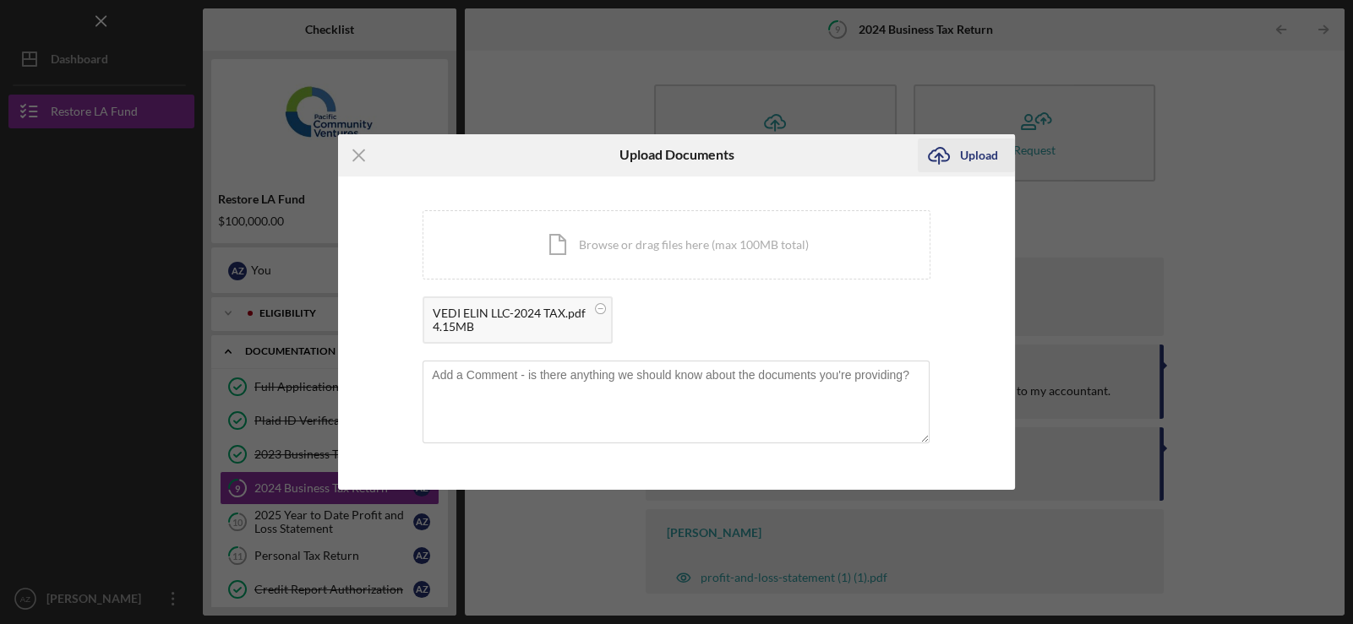
click at [972, 154] on div "Upload" at bounding box center [979, 156] width 38 height 34
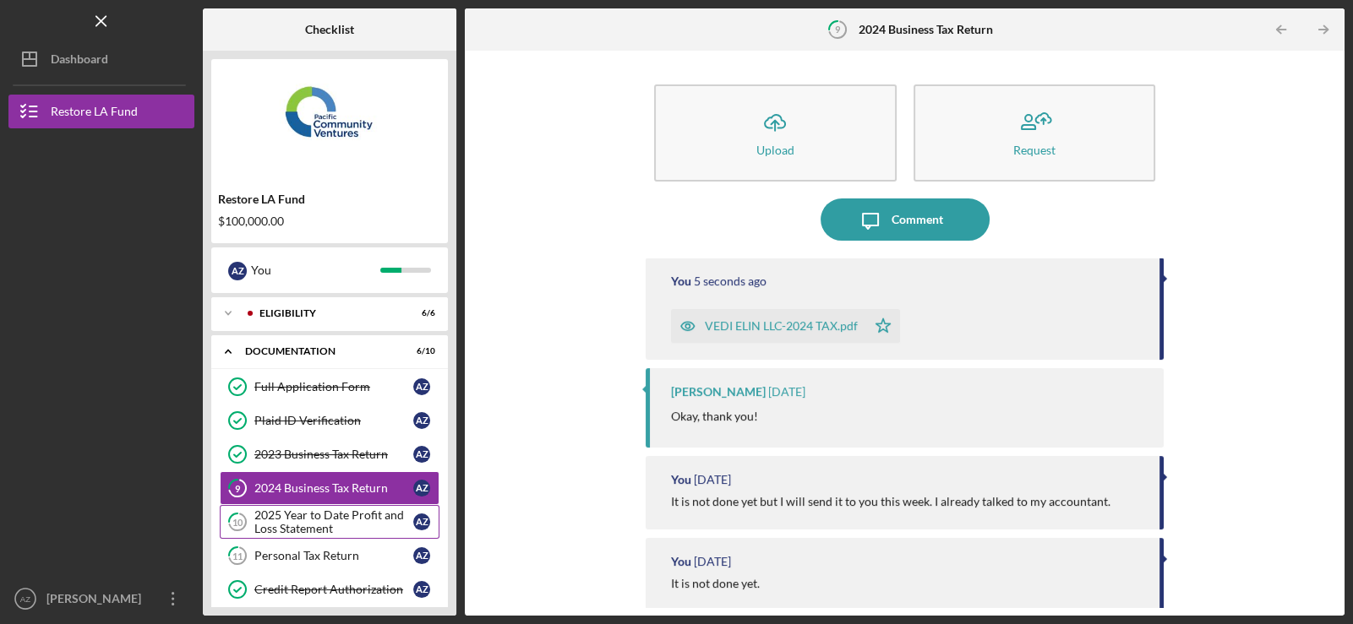
click at [313, 524] on div "2025 Year to Date Profit and Loss Statement" at bounding box center [333, 522] width 159 height 27
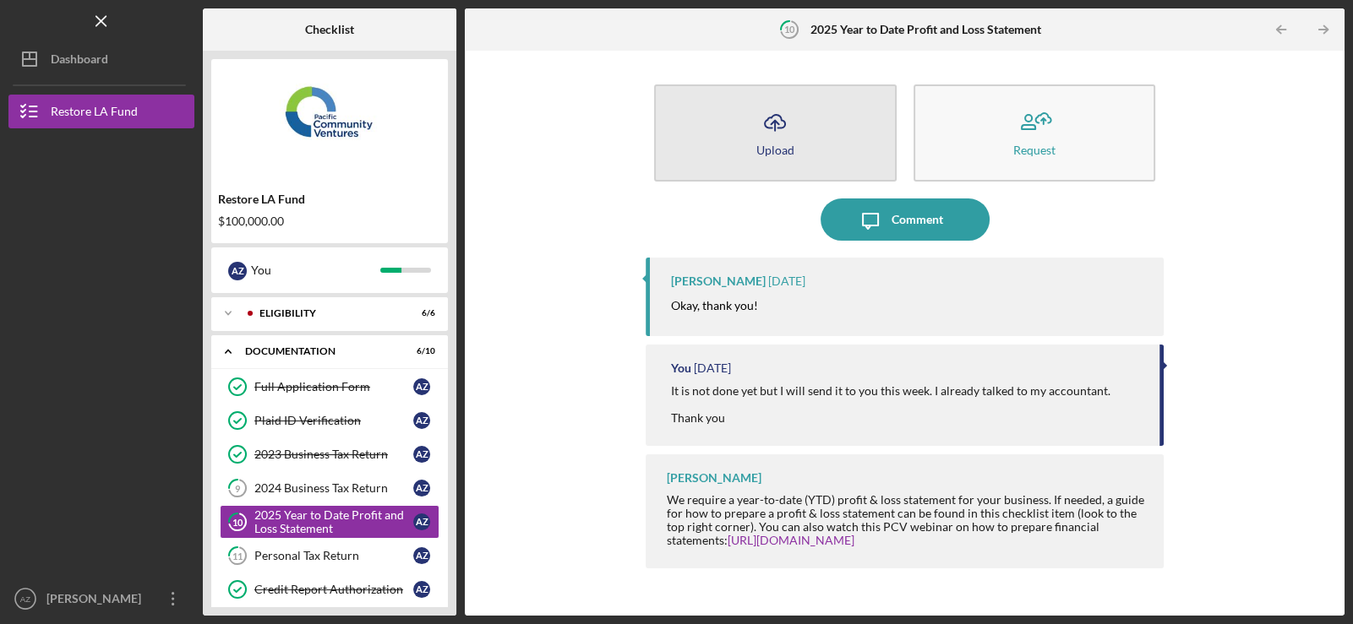
click at [775, 150] on div "Upload" at bounding box center [775, 150] width 38 height 13
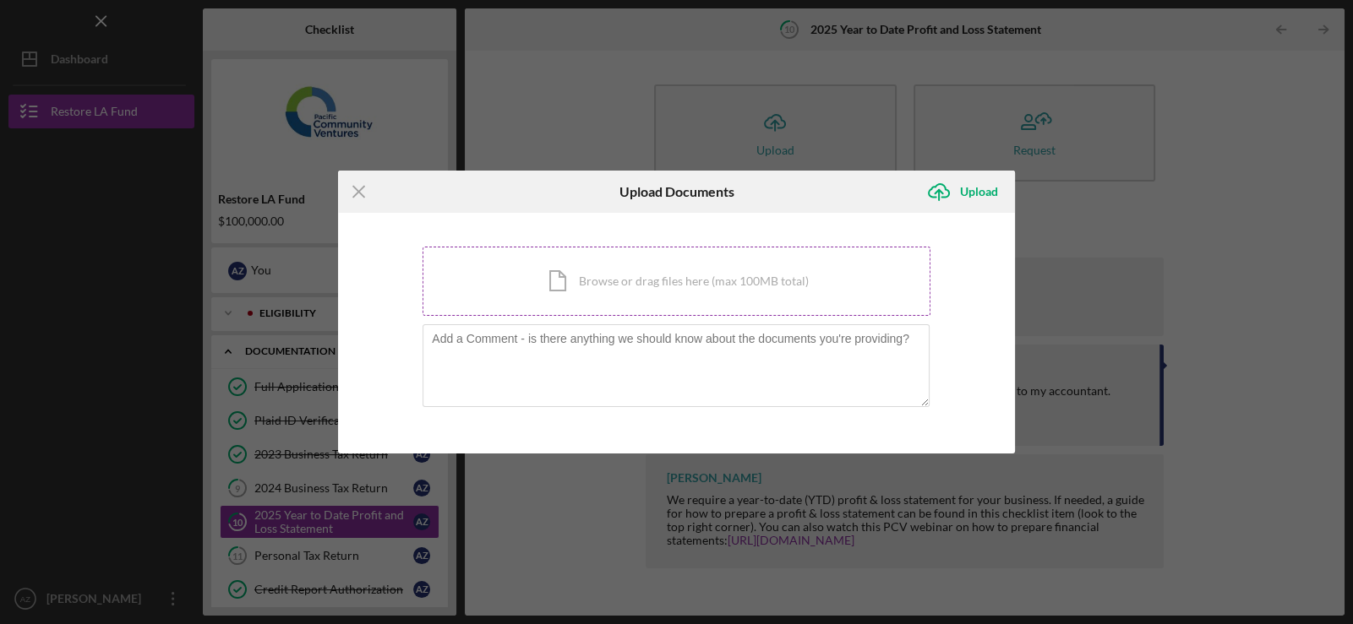
click at [613, 286] on div "Icon/Document Browse or drag files here (max 100MB total) Tap to choose files o…" at bounding box center [677, 281] width 508 height 69
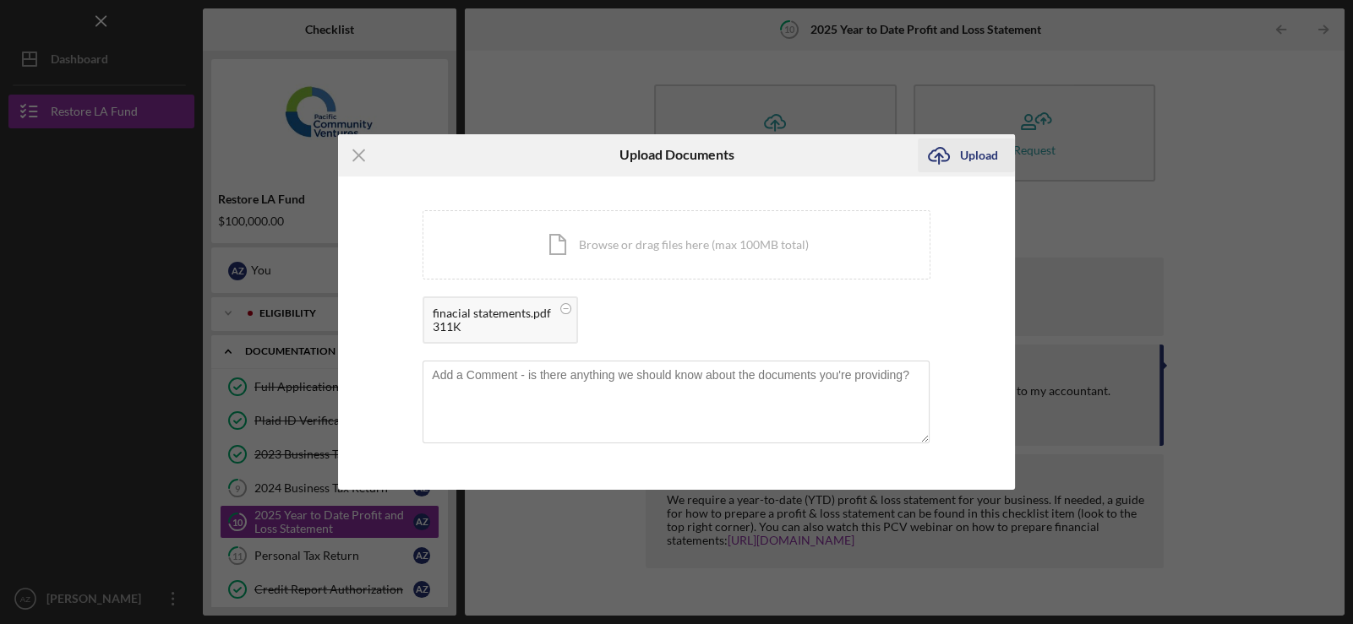
click at [984, 157] on div "Upload" at bounding box center [979, 156] width 38 height 34
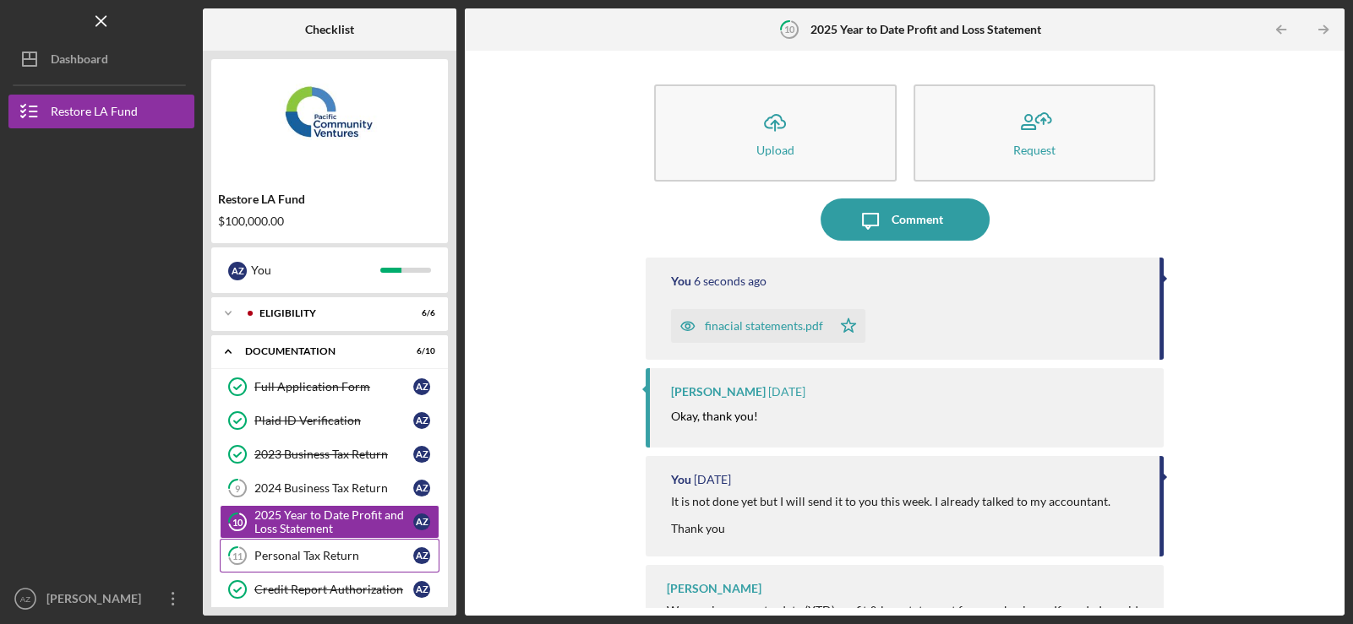
click at [318, 544] on link "11 Personal Tax Return A Z" at bounding box center [330, 556] width 220 height 34
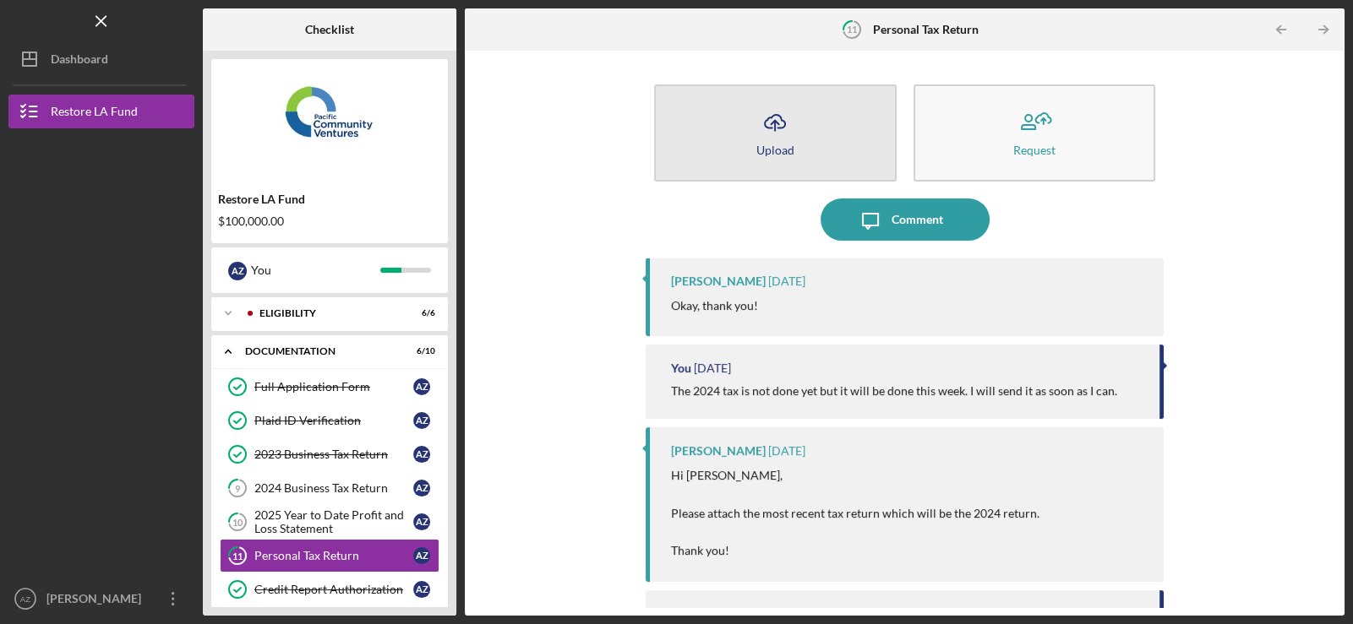
click at [773, 144] on div "Upload" at bounding box center [775, 150] width 38 height 13
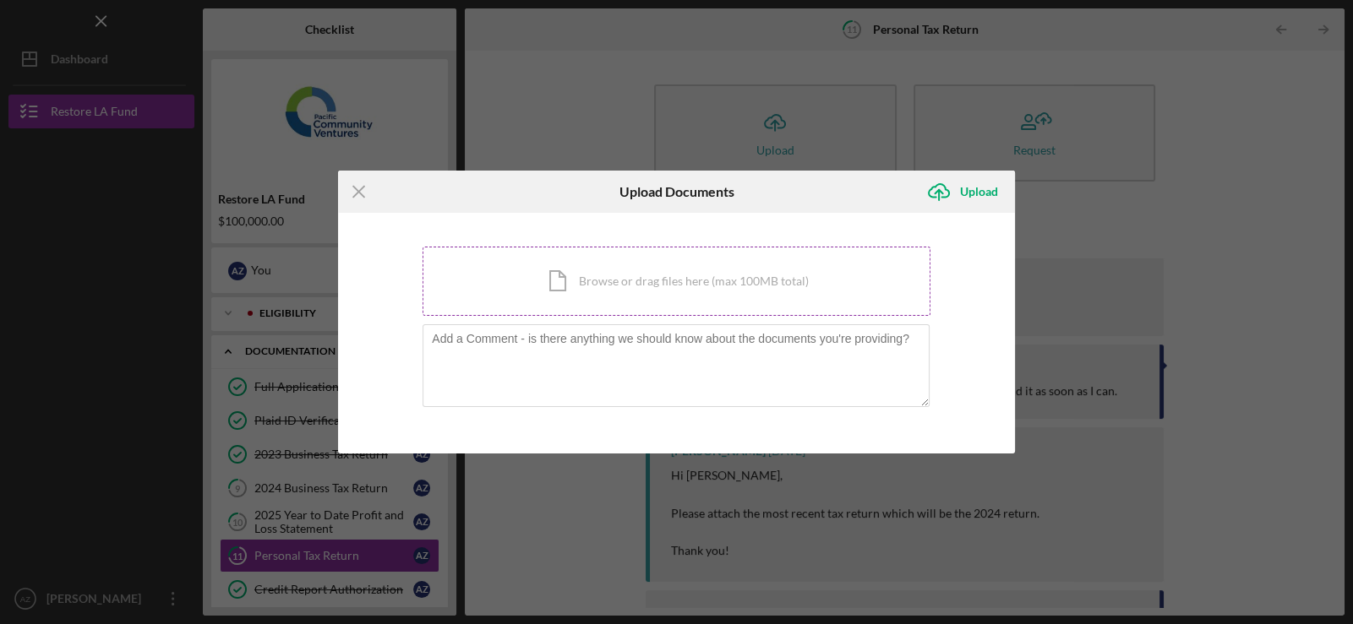
click at [712, 278] on div "Icon/Document Browse or drag files here (max 100MB total) Tap to choose files o…" at bounding box center [677, 281] width 508 height 69
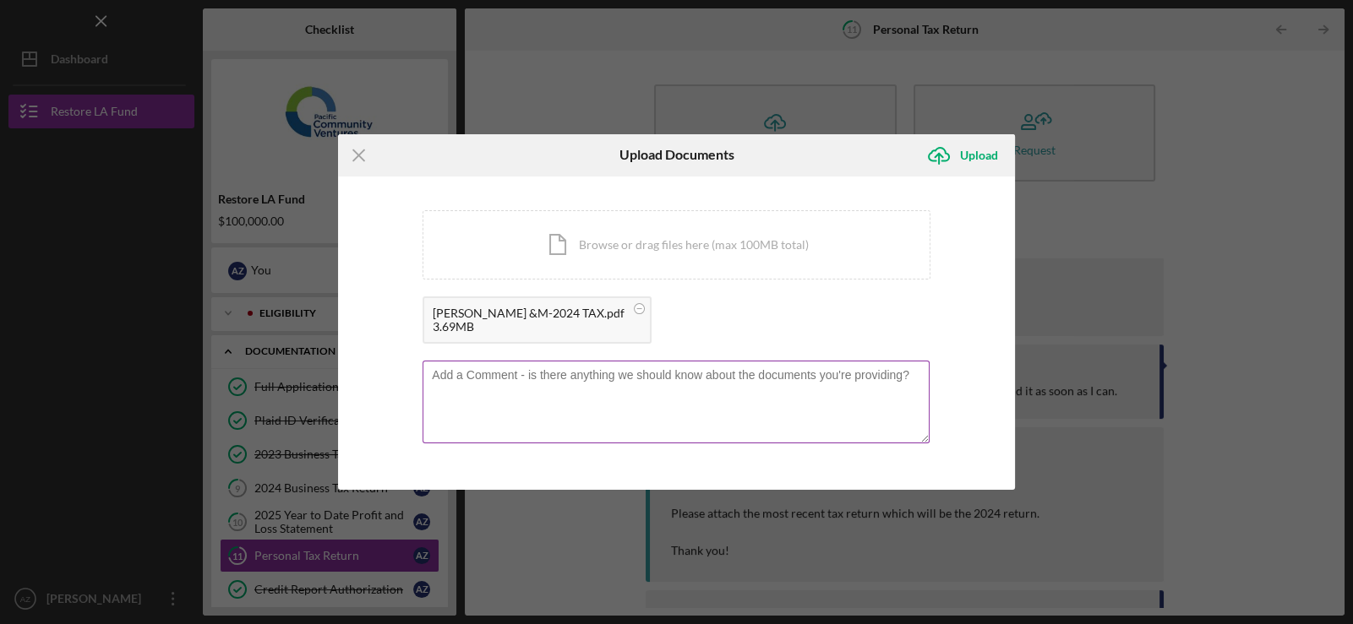
click at [621, 400] on textarea at bounding box center [676, 402] width 507 height 83
click at [985, 151] on div "Upload" at bounding box center [979, 156] width 38 height 34
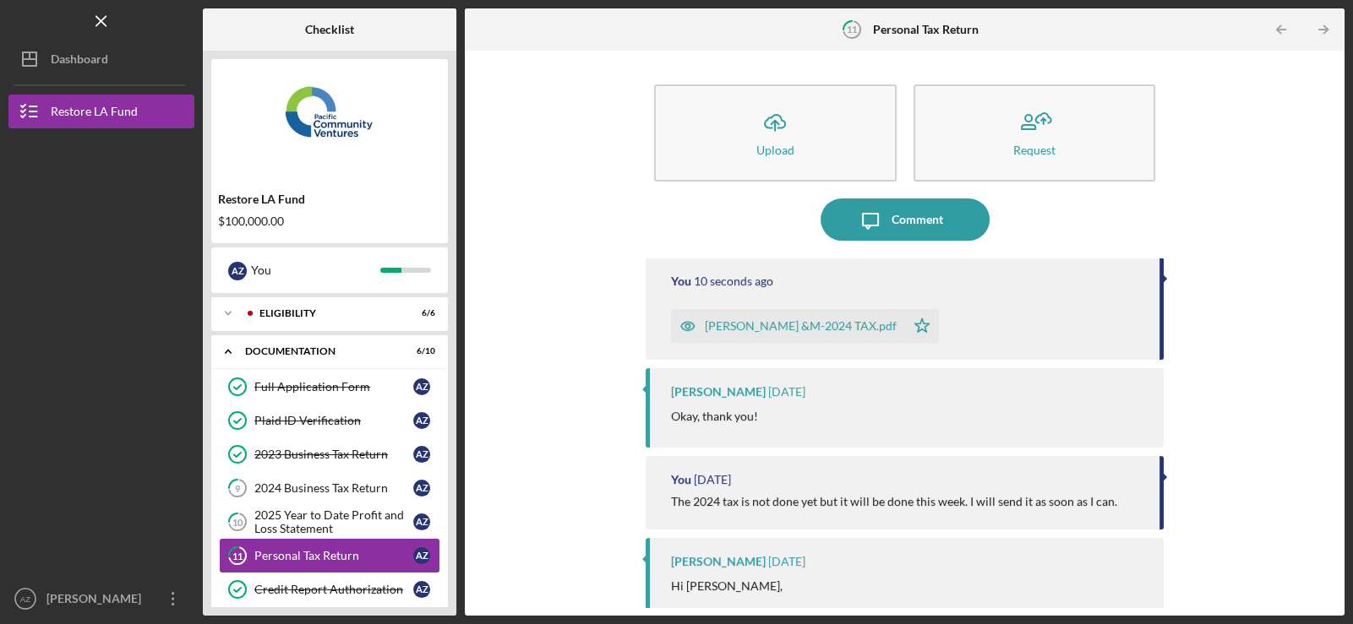
scroll to position [190, 0]
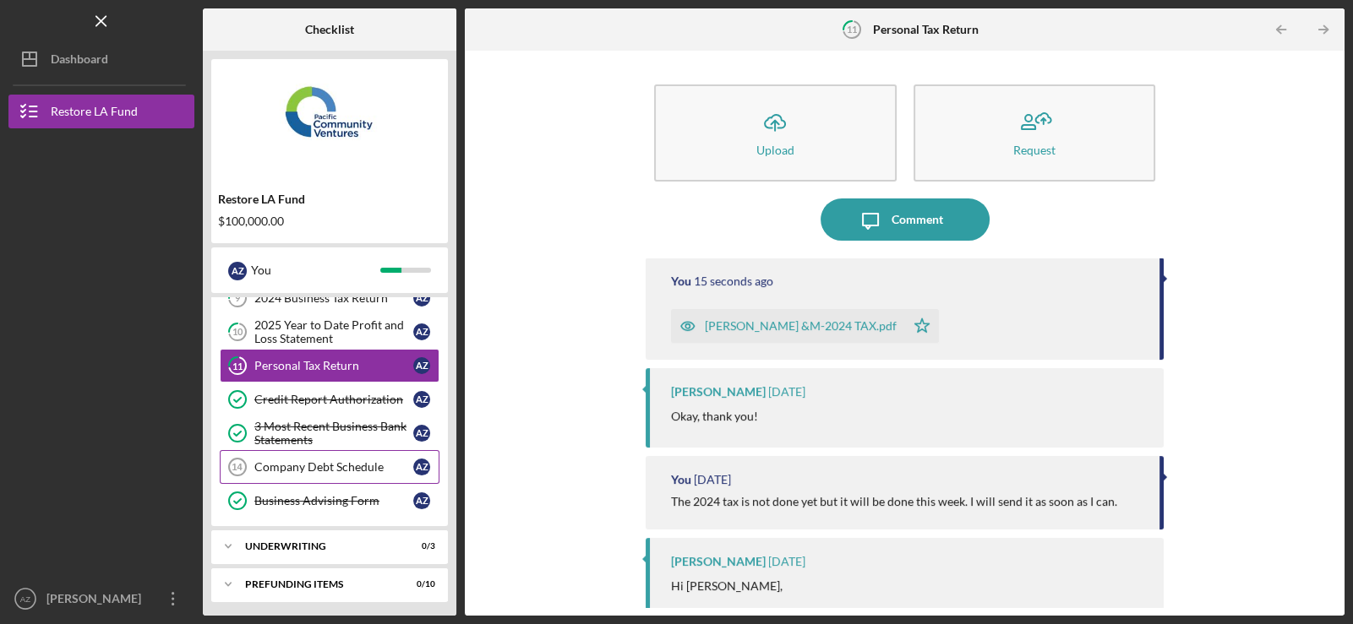
click at [320, 461] on div "Company Debt Schedule" at bounding box center [333, 468] width 159 height 14
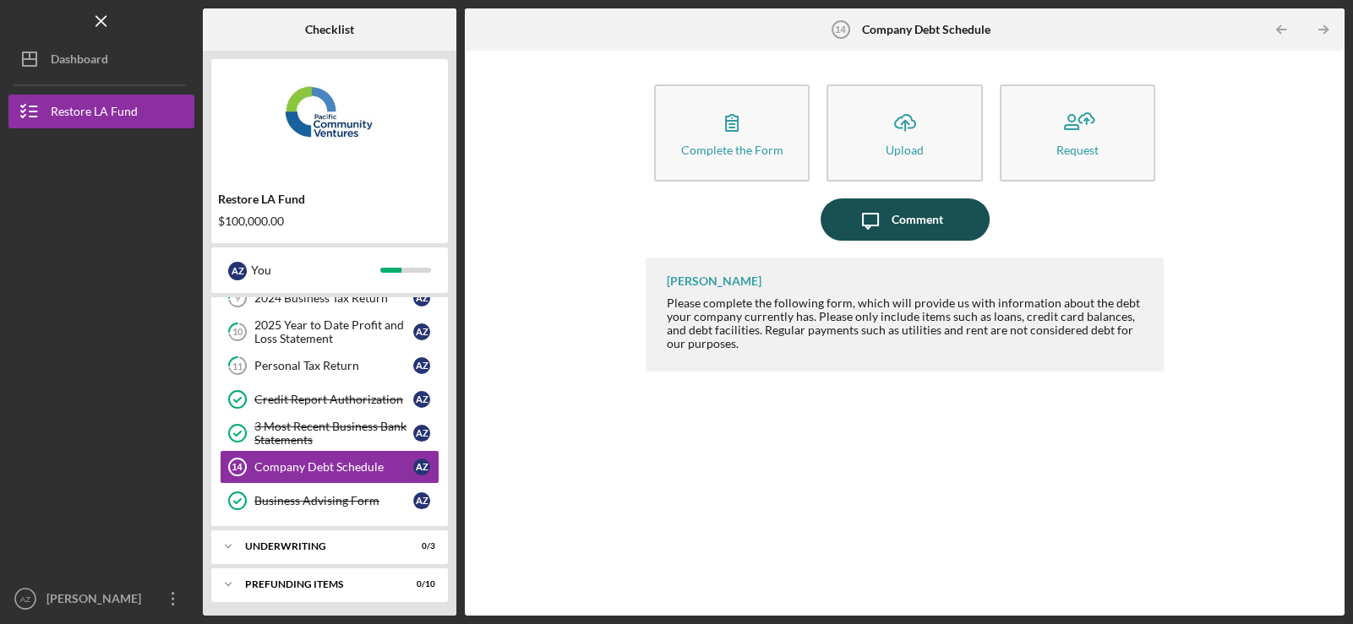
click at [938, 215] on div "Comment" at bounding box center [917, 220] width 52 height 42
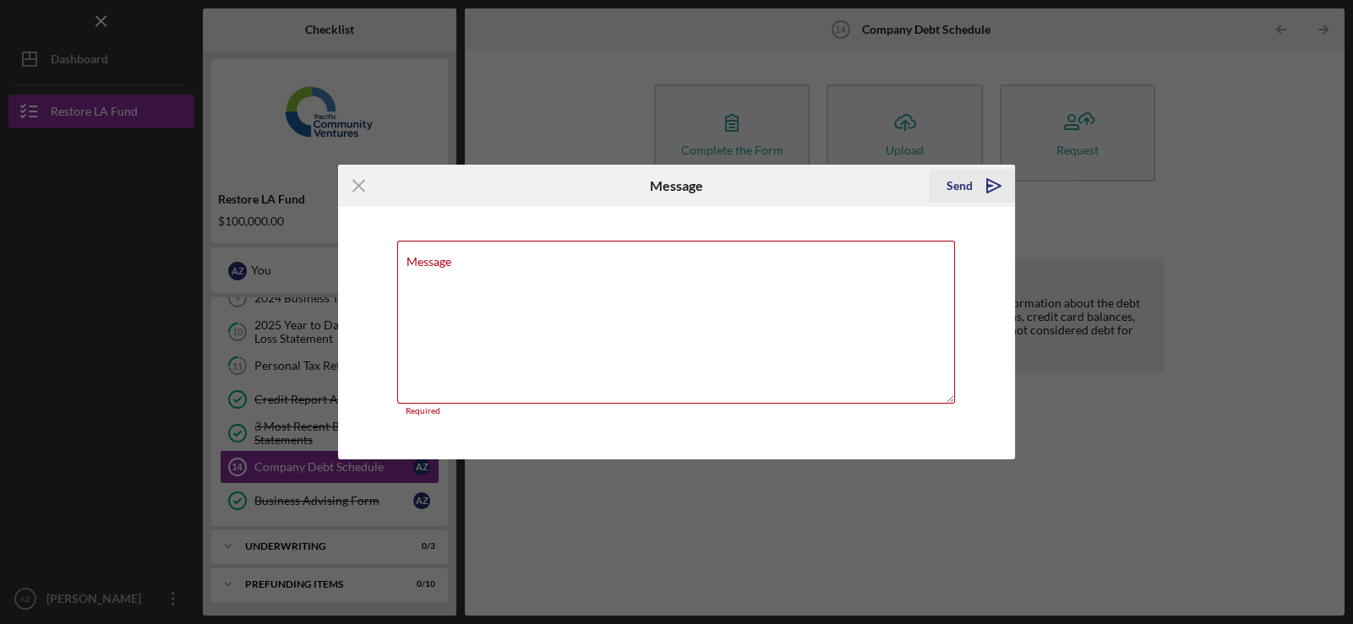
click at [996, 189] on icon "Icon/icon-invite-send" at bounding box center [994, 186] width 42 height 42
click at [362, 188] on line at bounding box center [358, 185] width 11 height 11
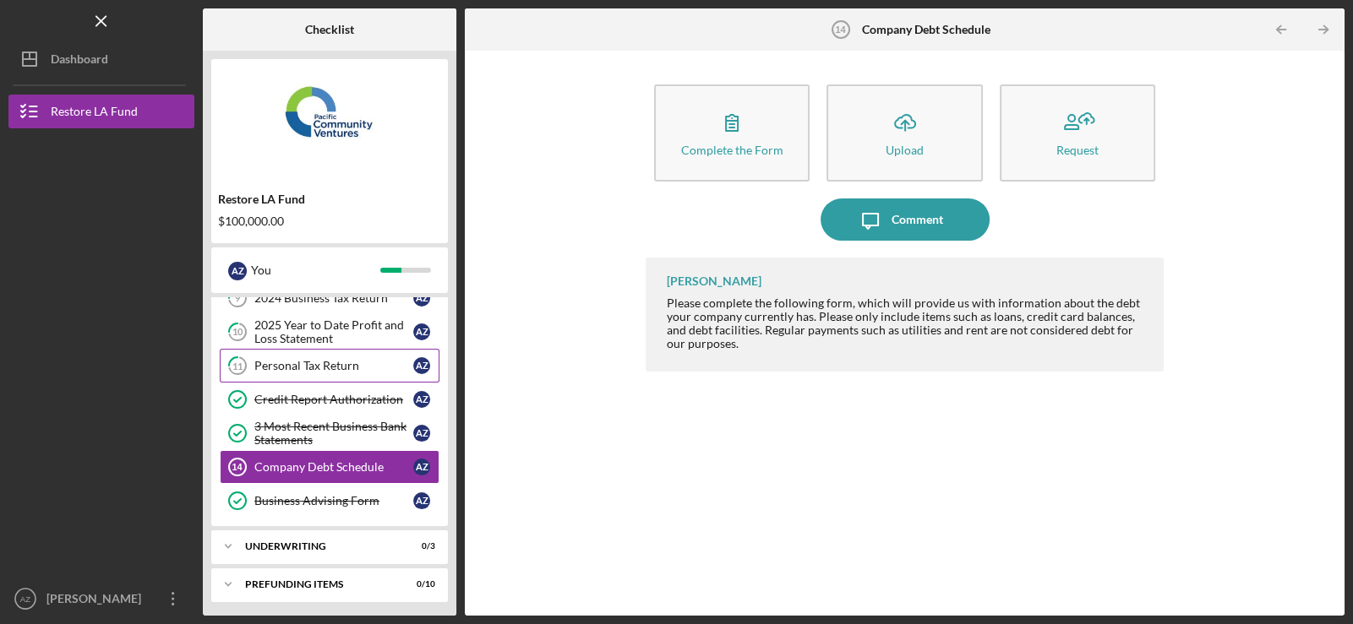
click at [319, 359] on div "Personal Tax Return" at bounding box center [333, 366] width 159 height 14
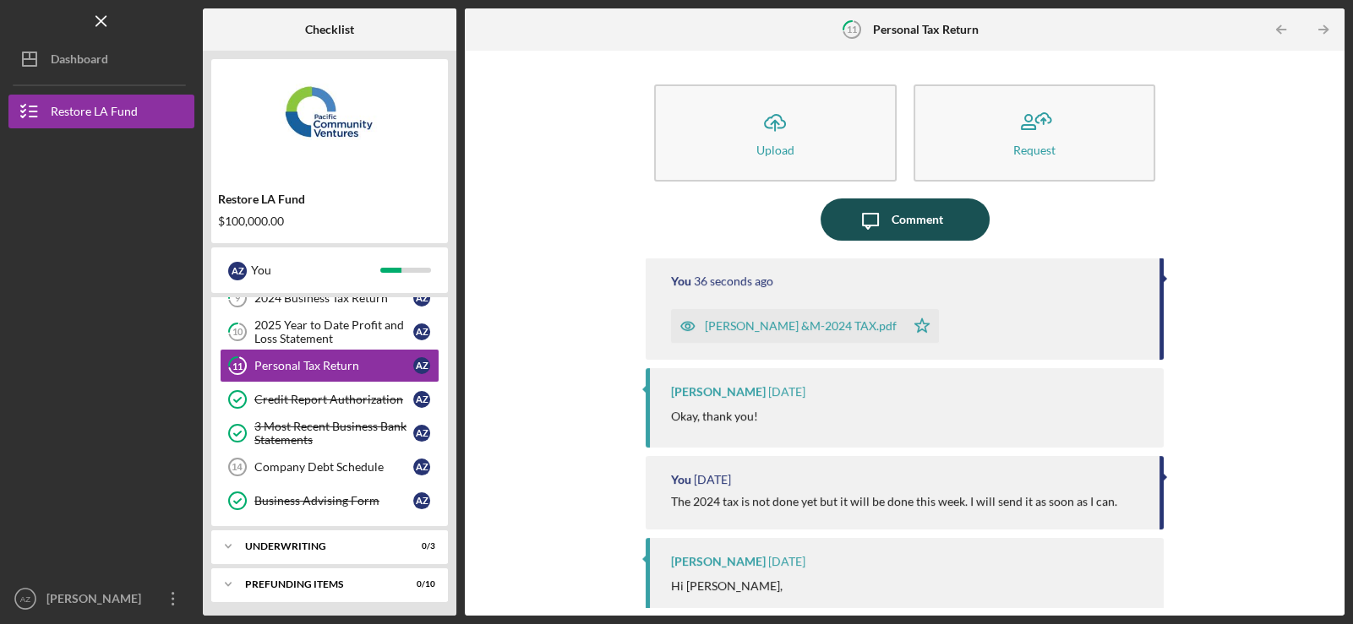
click at [962, 205] on button "Icon/Message Comment" at bounding box center [904, 220] width 169 height 42
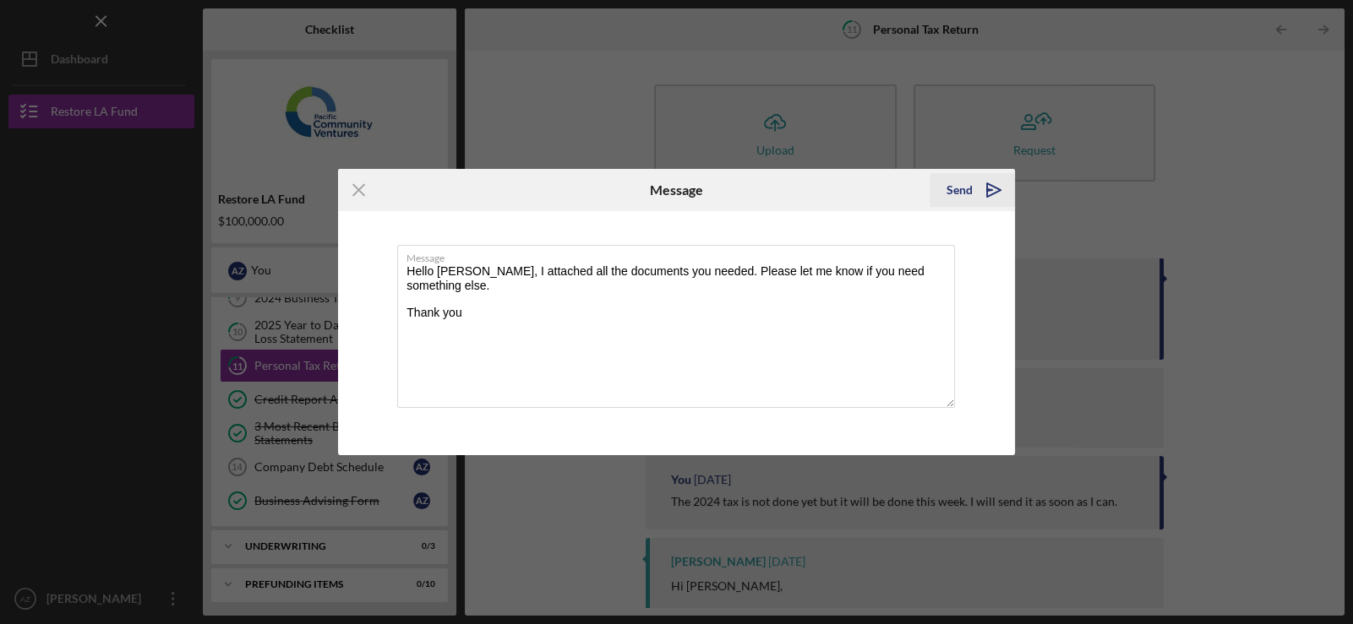
type textarea "Hello [PERSON_NAME], I attached all the documents you needed. Please let me kno…"
click at [947, 187] on div "Send" at bounding box center [959, 190] width 26 height 34
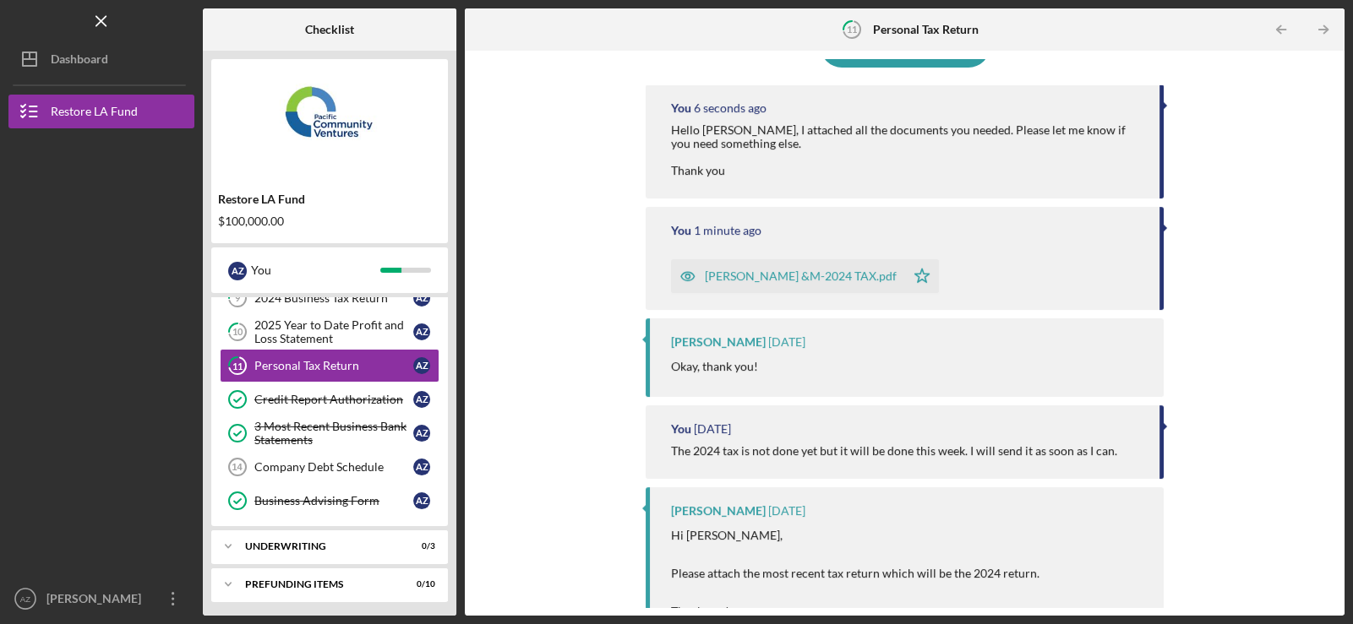
scroll to position [412, 0]
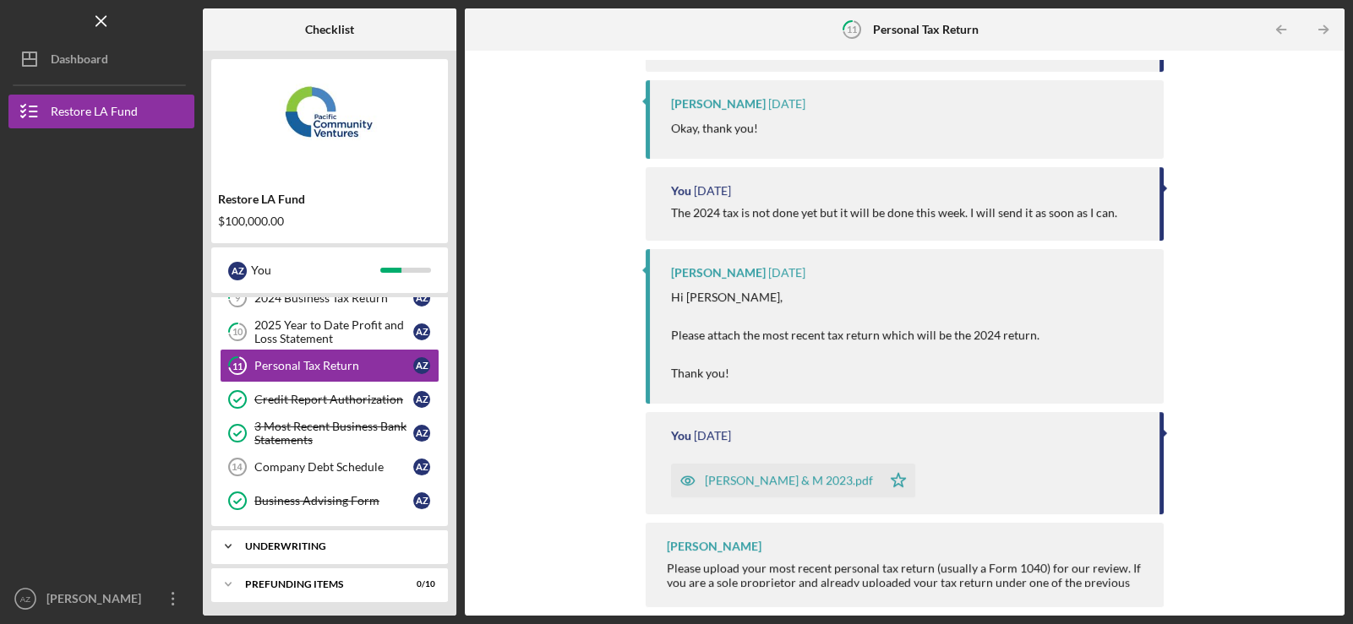
click at [366, 545] on div "Underwriting" at bounding box center [336, 547] width 182 height 10
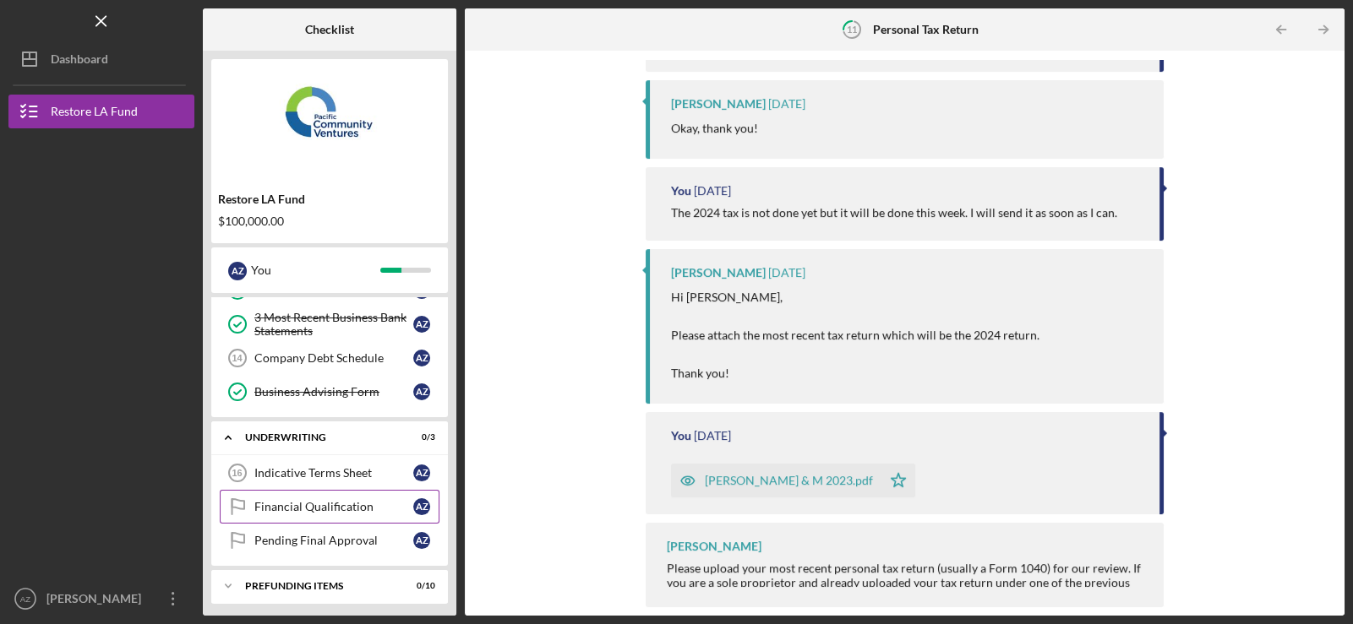
scroll to position [300, 0]
click at [352, 466] on div "Indicative Terms Sheet" at bounding box center [333, 473] width 159 height 14
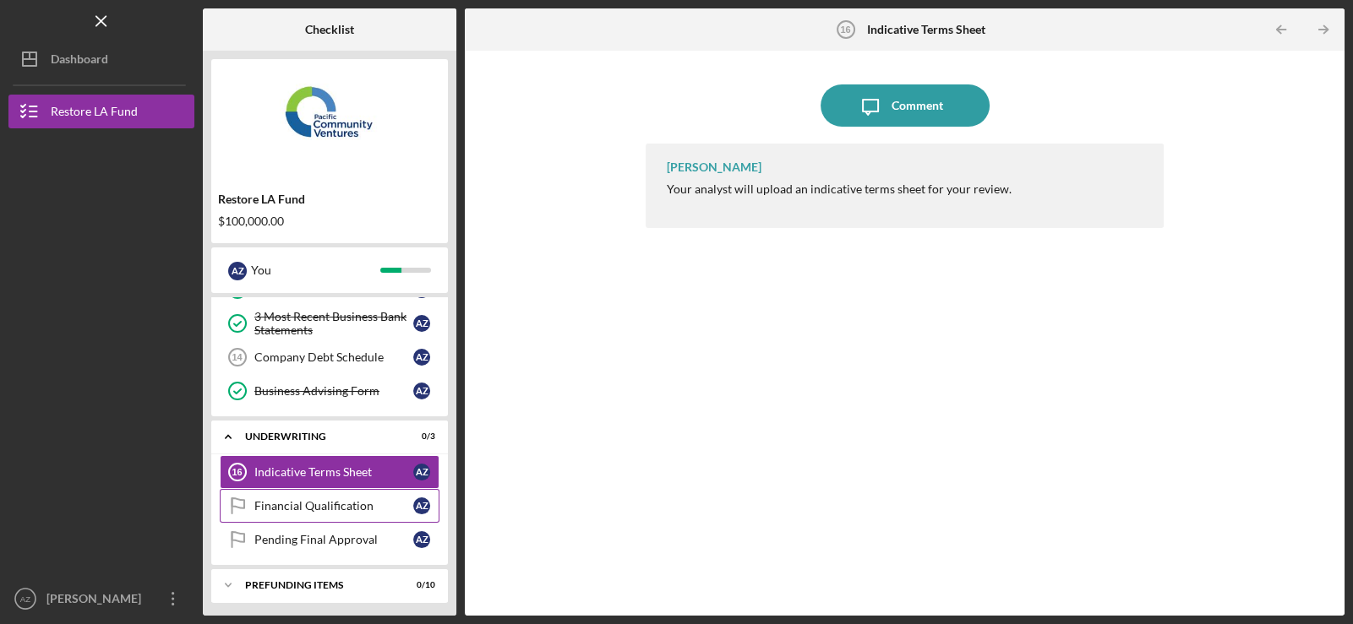
click at [325, 504] on div "Financial Qualification" at bounding box center [333, 506] width 159 height 14
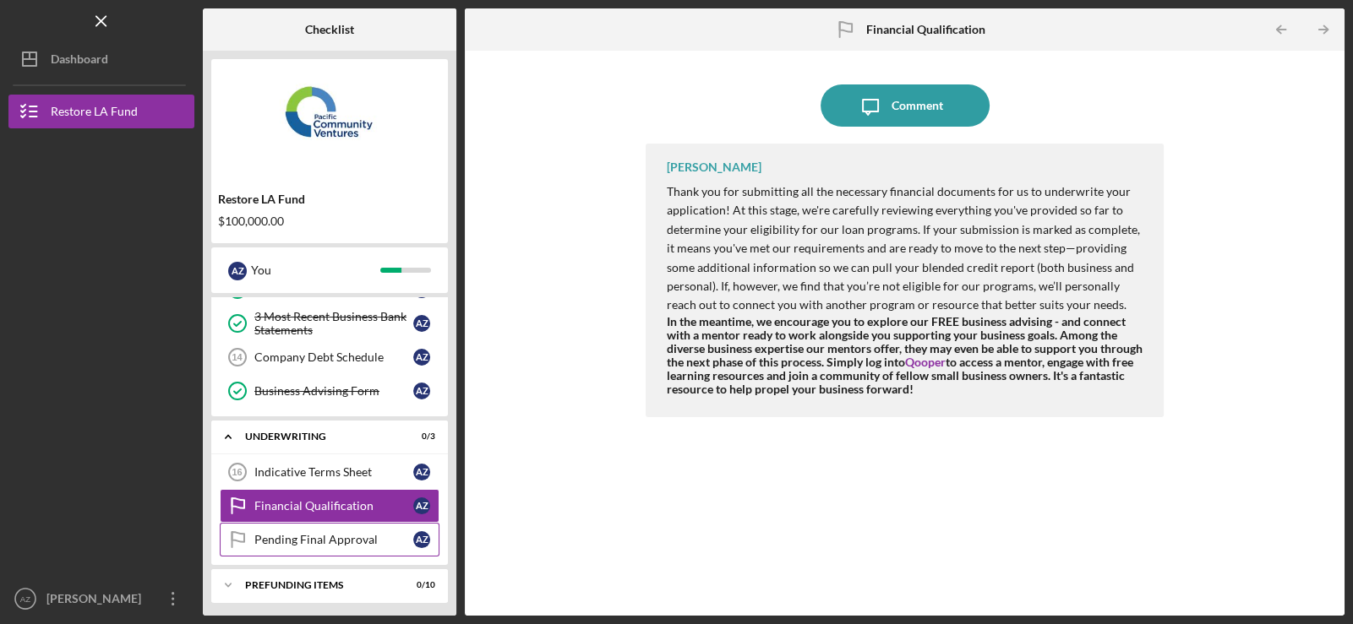
click at [324, 541] on div "Pending Final Approval" at bounding box center [333, 540] width 159 height 14
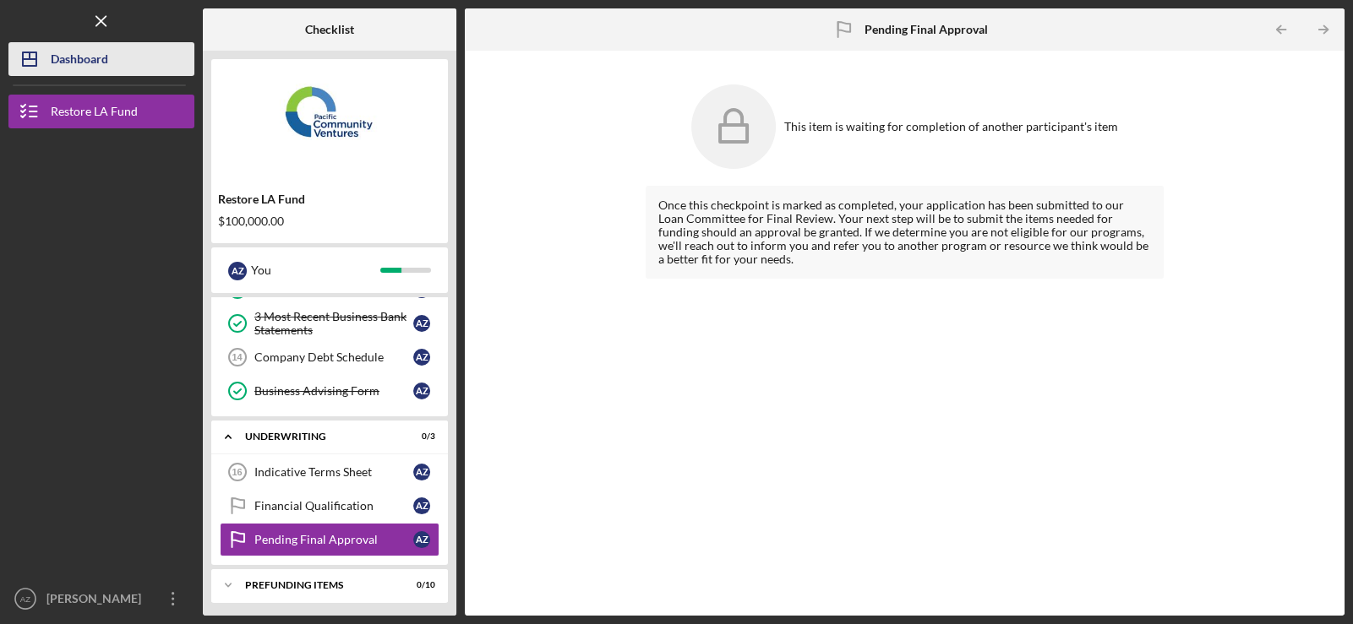
click at [73, 46] on div "Dashboard" at bounding box center [79, 61] width 57 height 38
